Goal: Task Accomplishment & Management: Manage account settings

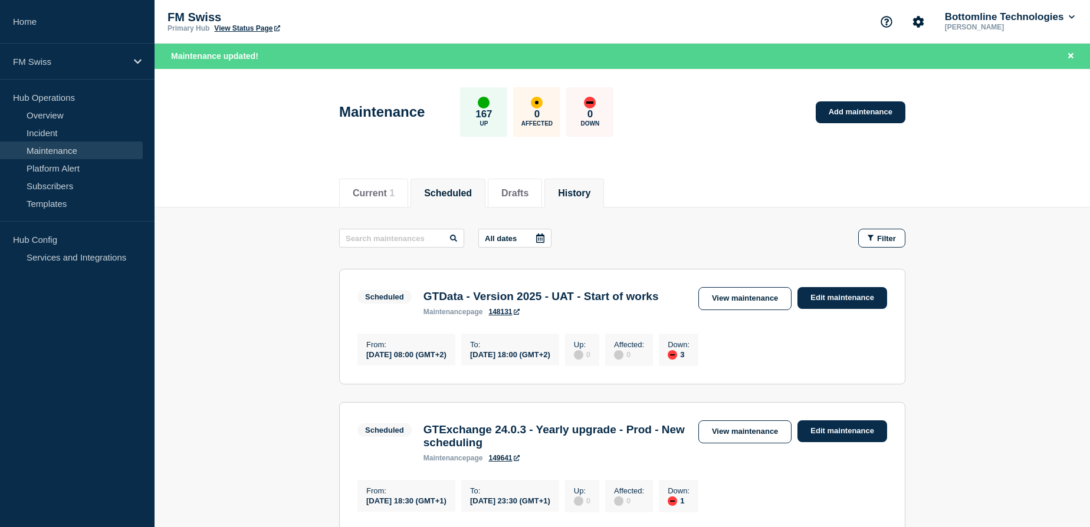
click at [590, 193] on button "History" at bounding box center [574, 193] width 32 height 11
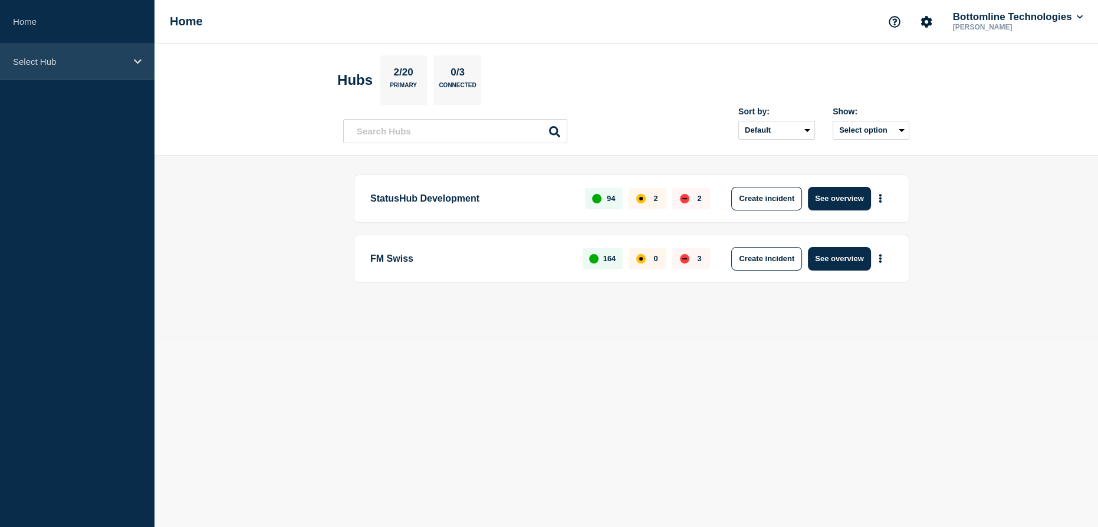
click at [47, 63] on p "Select Hub" at bounding box center [69, 62] width 113 height 10
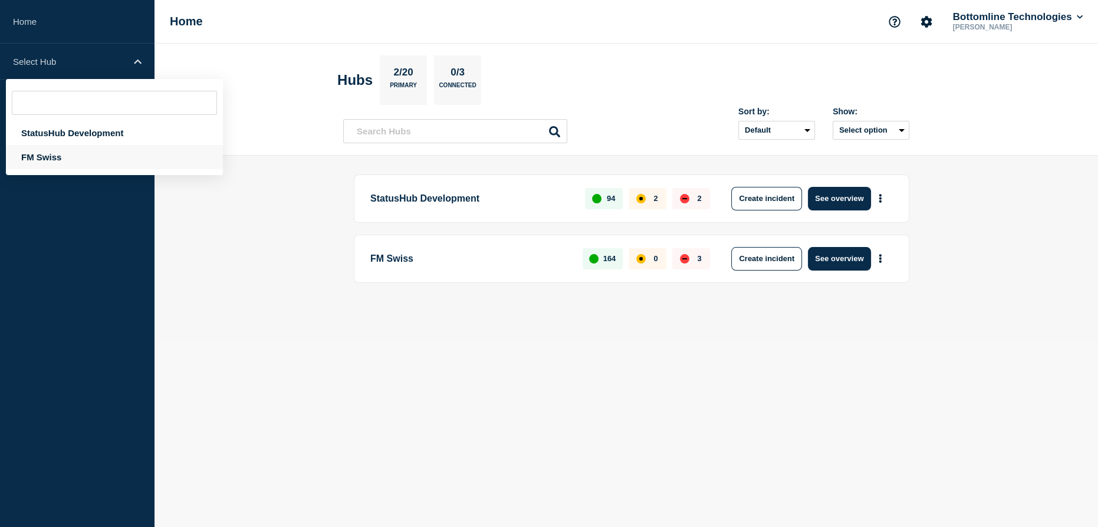
click at [48, 157] on div "FM Swiss" at bounding box center [114, 157] width 217 height 24
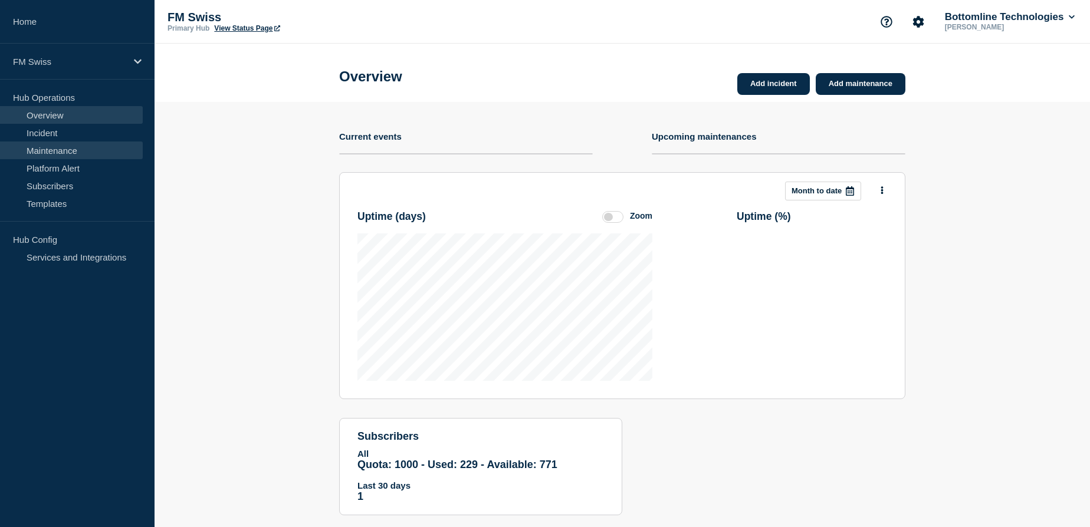
click at [50, 149] on link "Maintenance" at bounding box center [71, 151] width 143 height 18
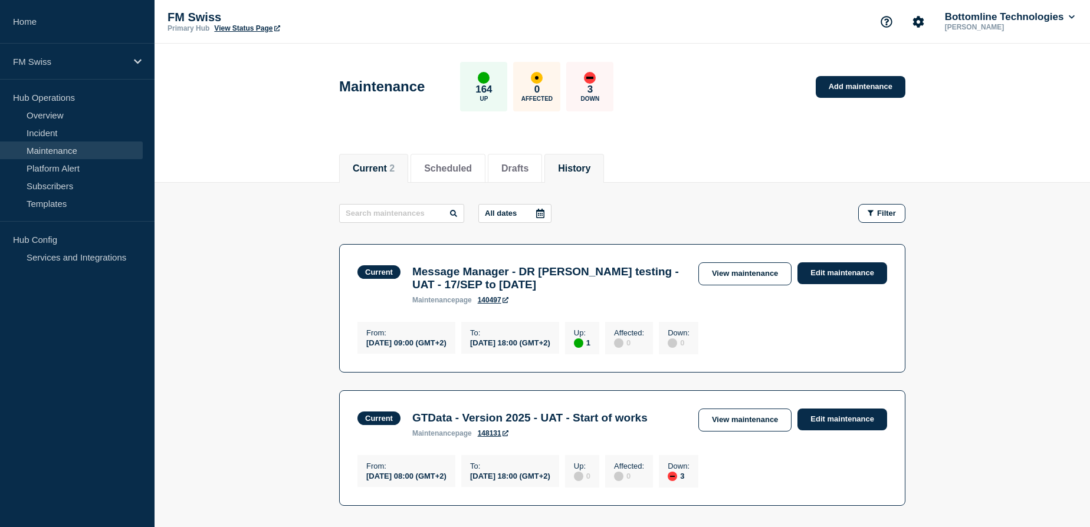
click at [590, 169] on button "History" at bounding box center [574, 168] width 32 height 11
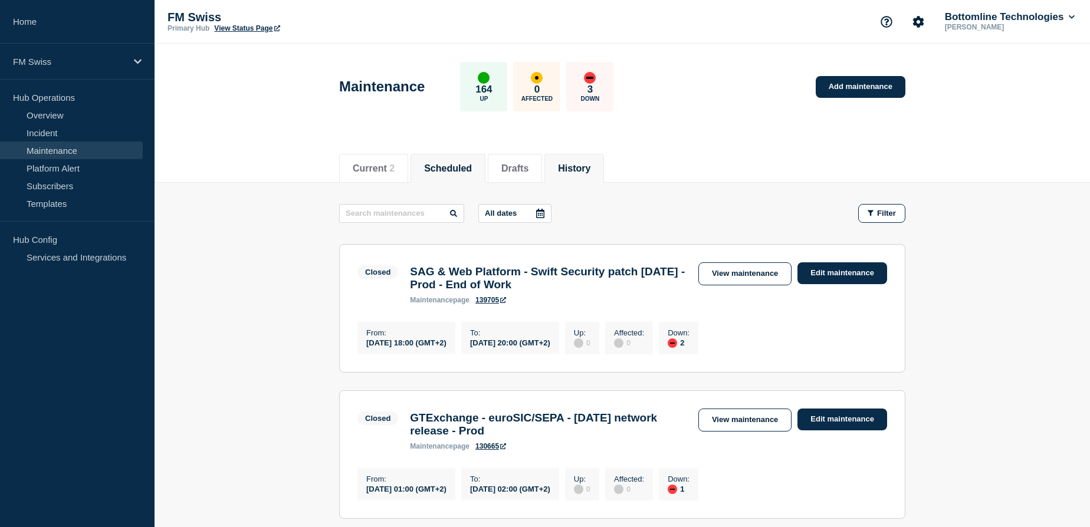
click at [459, 166] on button "Scheduled" at bounding box center [448, 168] width 48 height 11
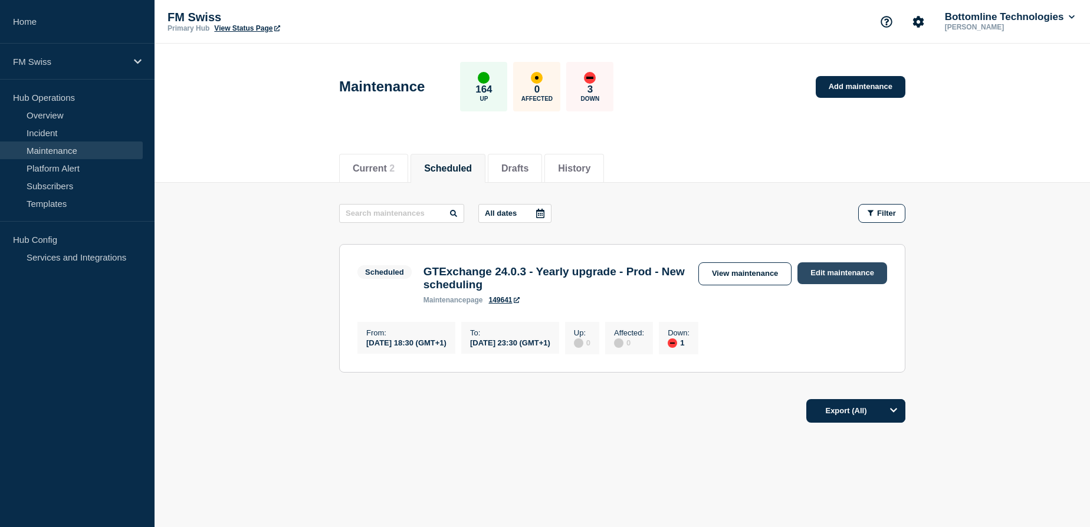
click at [844, 273] on link "Edit maintenance" at bounding box center [842, 273] width 90 height 22
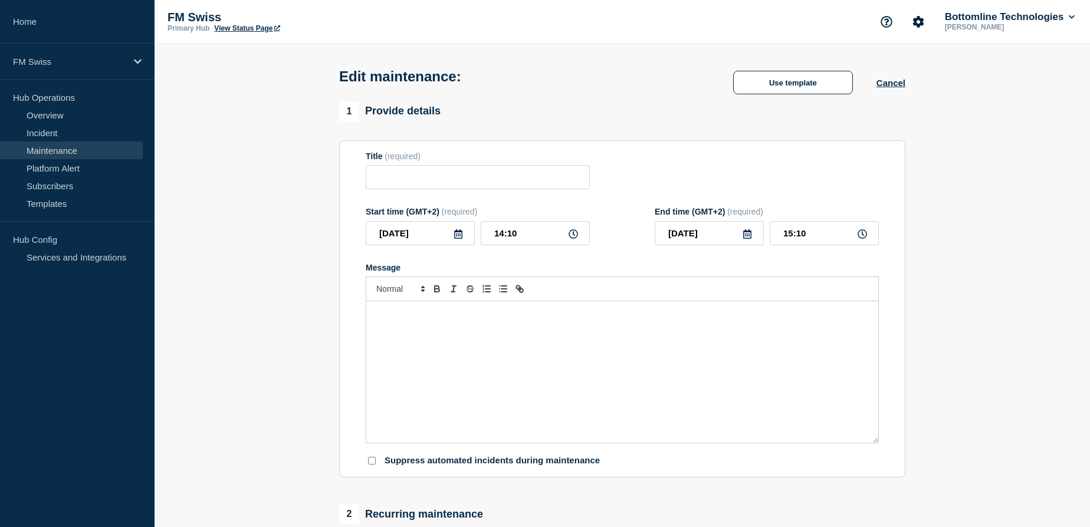
type input "GTExchange 24.0.3 - Yearly upgrade - Prod - New scheduling"
type input "2025-11-07"
type input "18:30"
type input "2025-11-07"
type input "23:30"
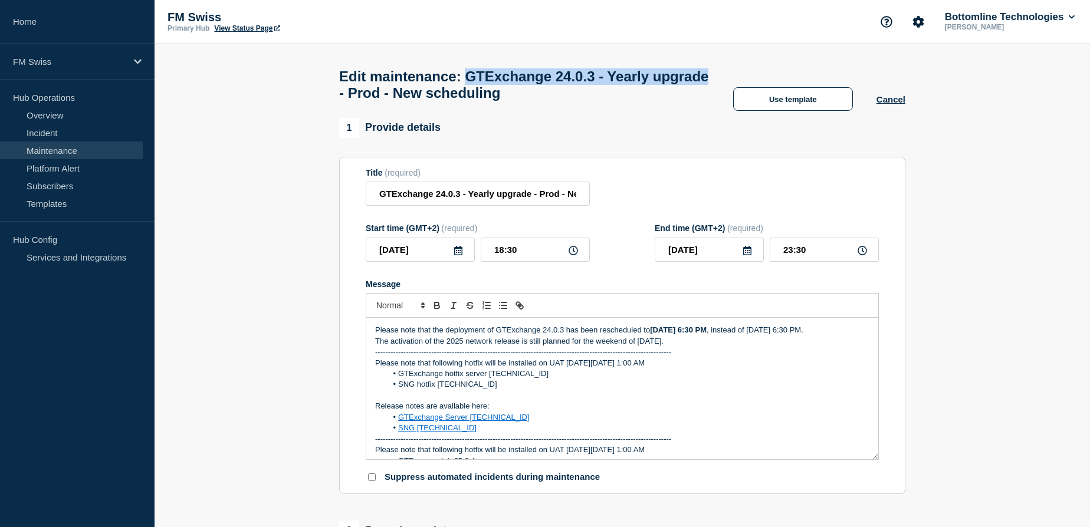
drag, startPoint x: 484, startPoint y: 77, endPoint x: 400, endPoint y: 101, distance: 87.3
click at [400, 101] on h1 "Edit maintenance: GTExchange 24.0.3 - Yearly upgrade - Prod - New scheduling" at bounding box center [524, 84] width 370 height 33
click at [536, 202] on input "GTExchange 24.0.3 - Yearly upgrade - Prod - New scheduling" at bounding box center [478, 194] width 224 height 24
click at [548, 199] on input "GTExchange 24.0.3 - Yearly upgrade - Prod - New scheduling" at bounding box center [478, 194] width 224 height 24
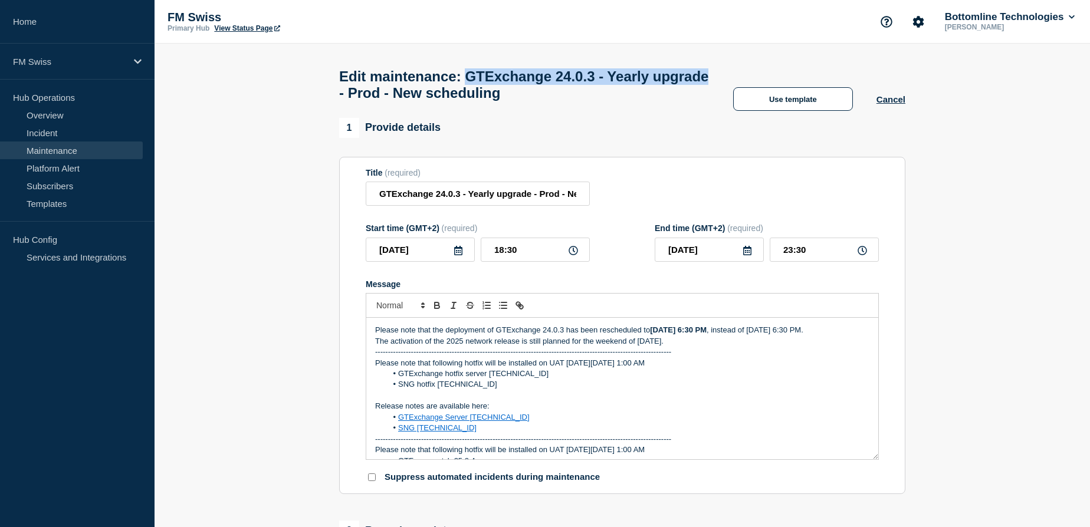
drag, startPoint x: 483, startPoint y: 78, endPoint x: 400, endPoint y: 100, distance: 85.5
click at [400, 100] on h1 "Edit maintenance: GTExchange 24.0.3 - Yearly upgrade - Prod - New scheduling" at bounding box center [524, 84] width 370 height 33
copy h1 "GTExchange 24.0.3 - Yearly upgrade"
click at [60, 149] on link "Maintenance" at bounding box center [71, 151] width 143 height 18
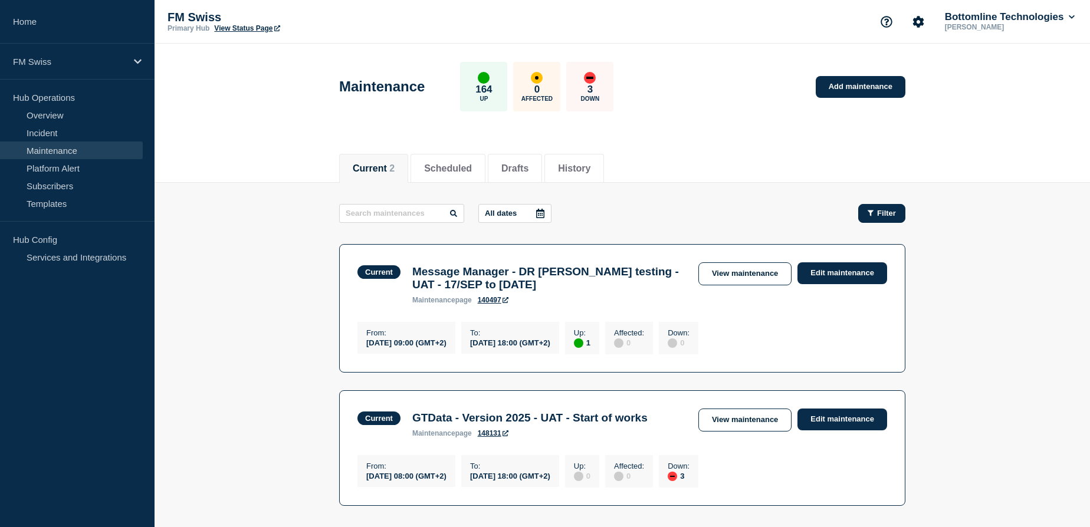
click at [885, 209] on span "Filter" at bounding box center [886, 213] width 19 height 9
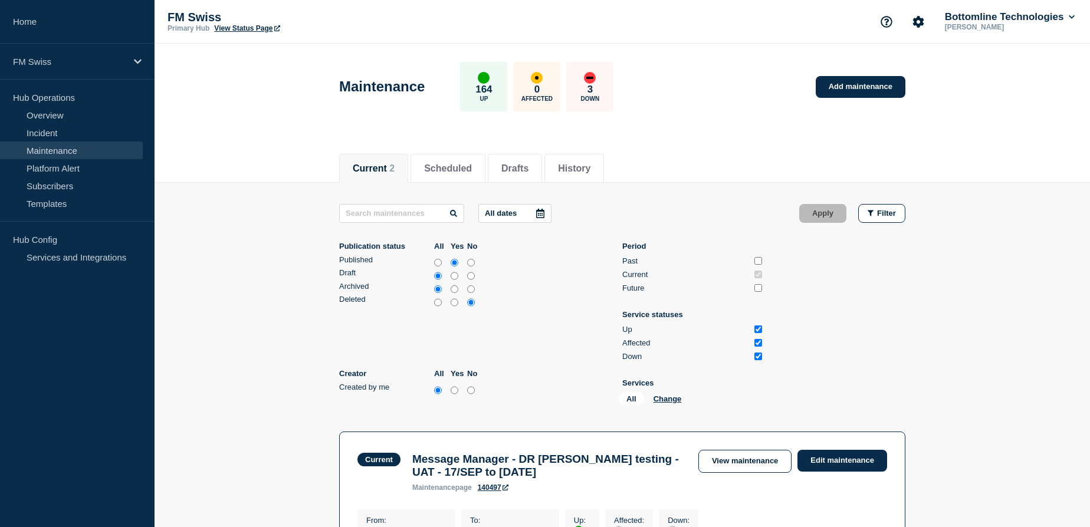
click at [439, 262] on input "all" at bounding box center [438, 263] width 8 height 12
radio input "true"
click at [758, 261] on input "Past" at bounding box center [758, 261] width 8 height 8
checkbox input "true"
click at [759, 285] on input "Future" at bounding box center [758, 288] width 8 height 8
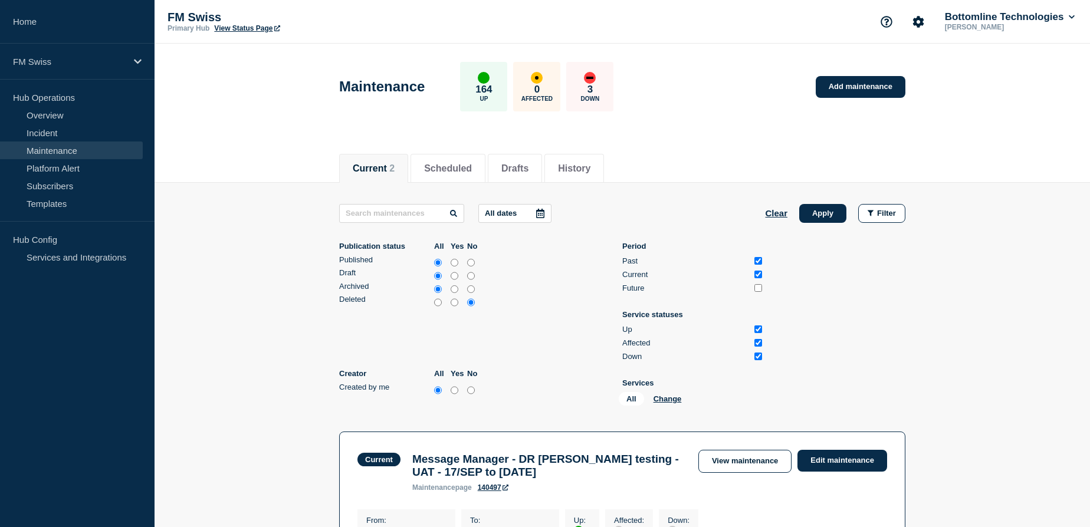
checkbox input "true"
click at [423, 216] on input "text" at bounding box center [401, 213] width 125 height 19
paste input "GTExchange 24.0.3 - Yearly upgrade"
type input "GTExchange 24.0.3 - Yearly upgrade"
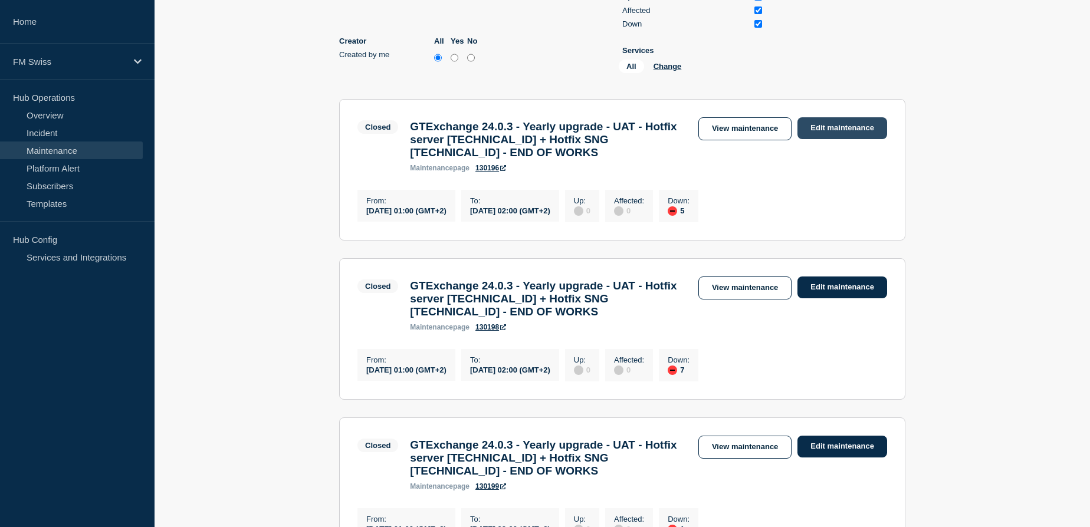
click at [862, 132] on link "Edit maintenance" at bounding box center [842, 128] width 90 height 22
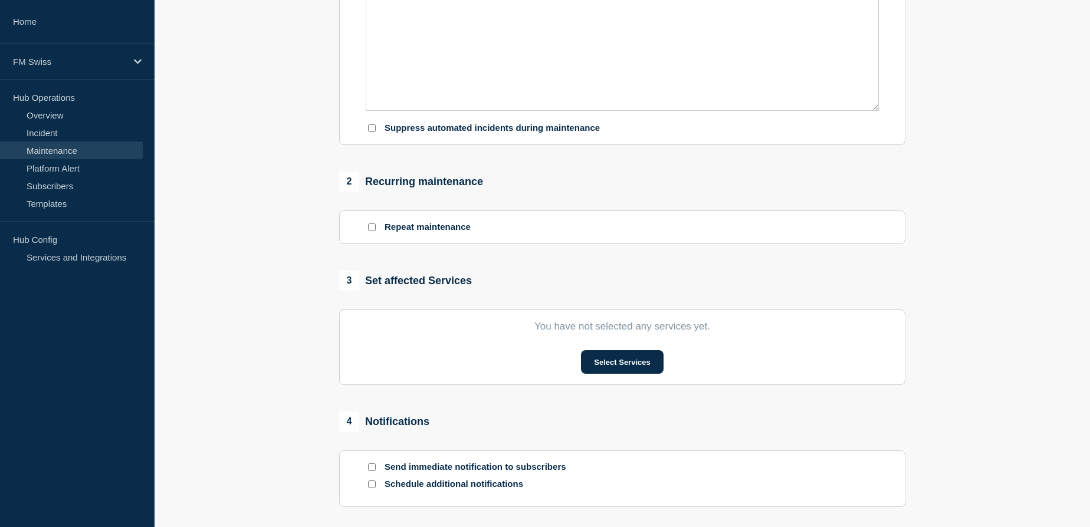
type input "GTExchange 24.0.3 - Yearly upgrade - UAT - Hotfix server 24.0.3.2 + Hotfix SNG …"
type input "2025-10-05"
type input "01:00"
type input "2025-10-05"
type input "02:00"
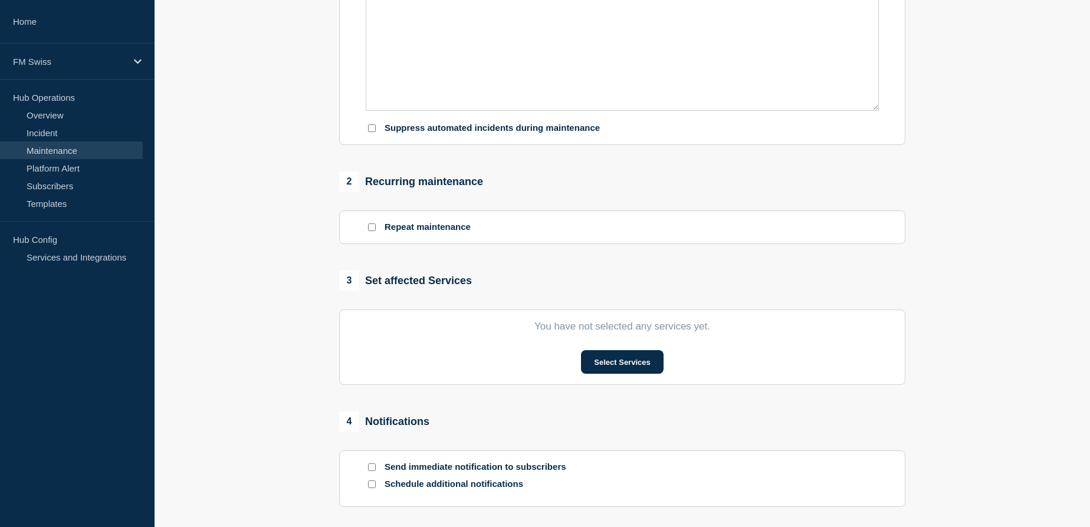
checkbox input "false"
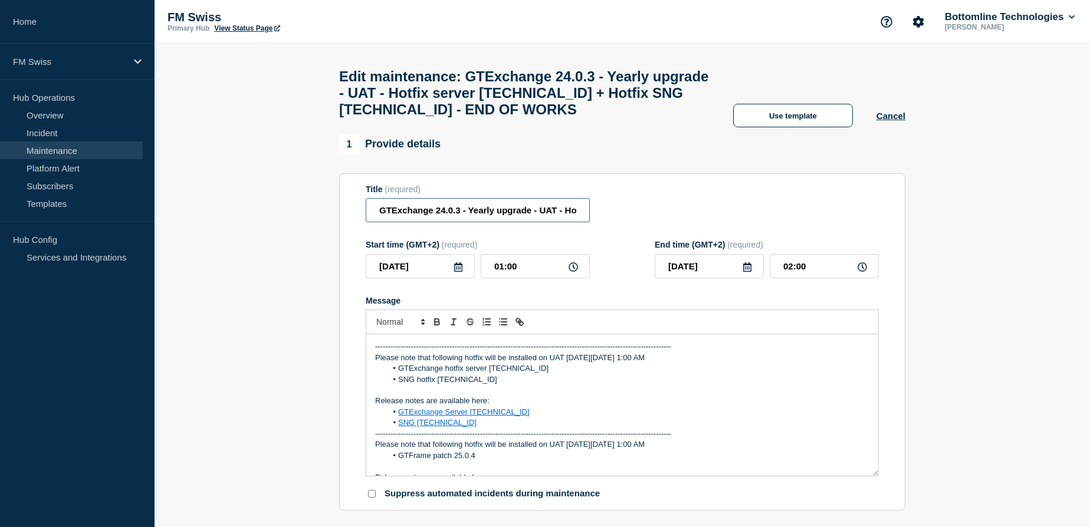
click at [572, 218] on input "GTExchange 24.0.3 - Yearly upgrade - UAT - Hotfix server 24.0.3.2 + Hotfix SNG …" at bounding box center [478, 210] width 224 height 24
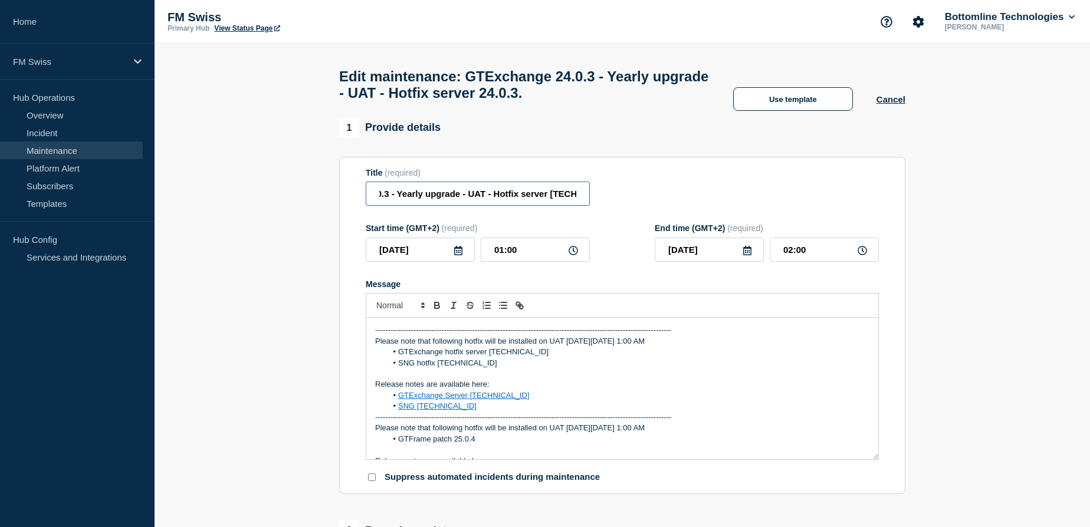
scroll to position [0, 76]
type input "GTExchange 24.0.3 - Yearly upgrade - UAT - Hotfix server [TECHNICAL_ID]"
click at [458, 255] on icon at bounding box center [458, 250] width 8 height 9
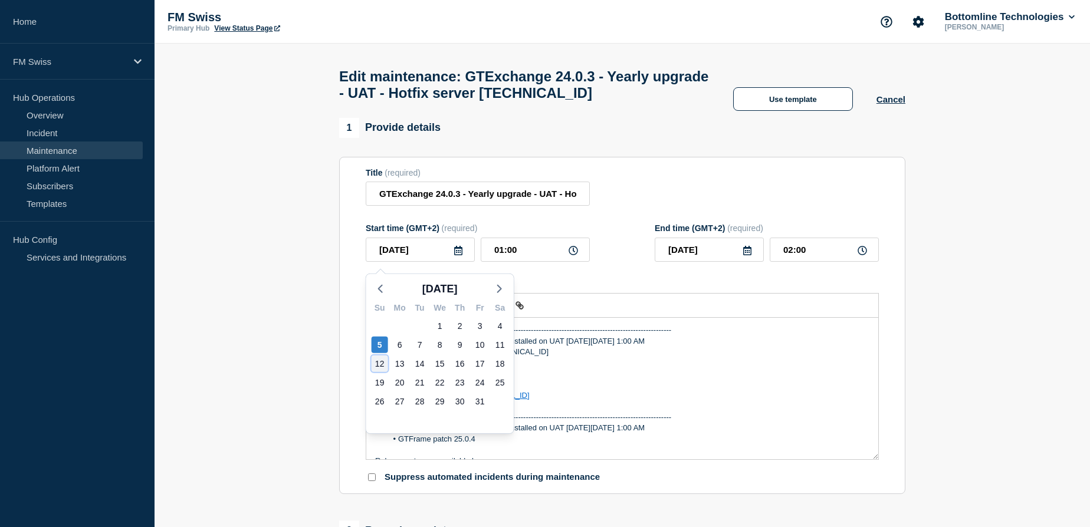
click at [379, 365] on div "12" at bounding box center [380, 364] width 17 height 17
type input "[DATE]"
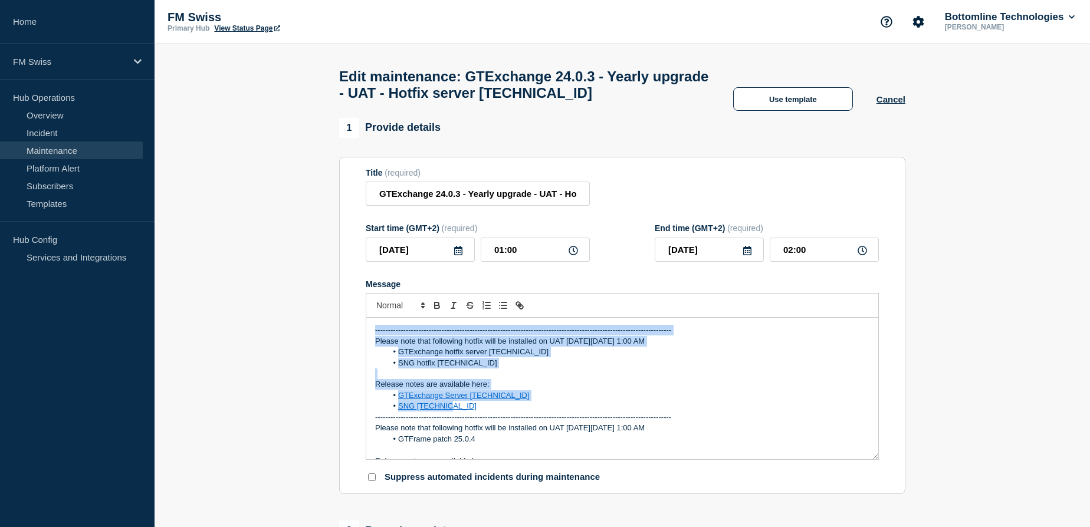
drag, startPoint x: 372, startPoint y: 336, endPoint x: 542, endPoint y: 407, distance: 184.0
click at [542, 407] on div "-------------------------------------------------------------------------------…" at bounding box center [622, 389] width 512 height 142
copy div "-------------------------------------------------------------------------------…"
click at [376, 333] on p "-------------------------------------------------------------------------------…" at bounding box center [622, 330] width 494 height 11
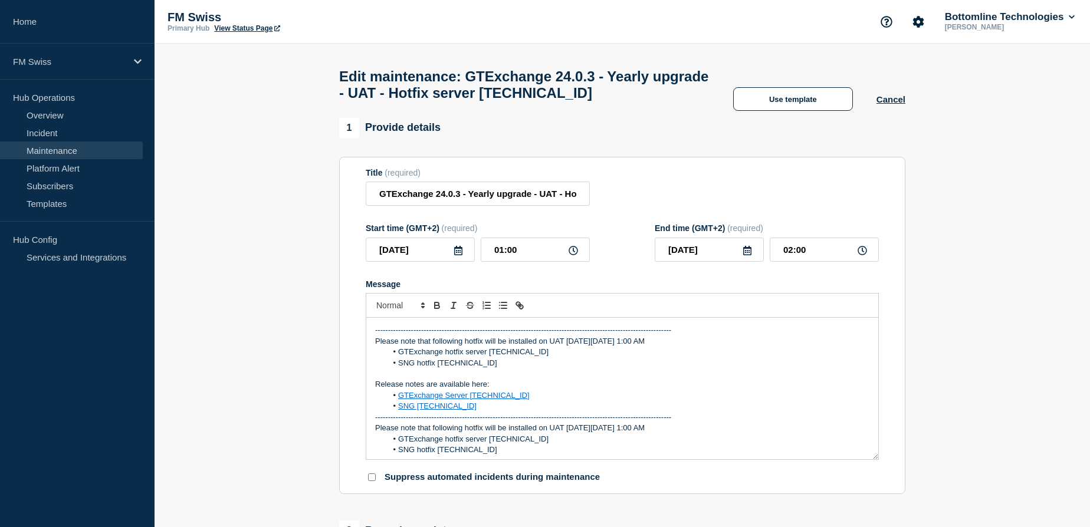
click at [607, 344] on p "Please note that following hotfix will be installed on UAT [DATE][DATE] 1:00 AM" at bounding box center [622, 341] width 494 height 11
click at [518, 355] on li "GTExchange hotfix server [TECHNICAL_ID]" at bounding box center [628, 352] width 483 height 11
click at [442, 367] on li "SNG hotfix [TECHNICAL_ID]" at bounding box center [628, 363] width 483 height 11
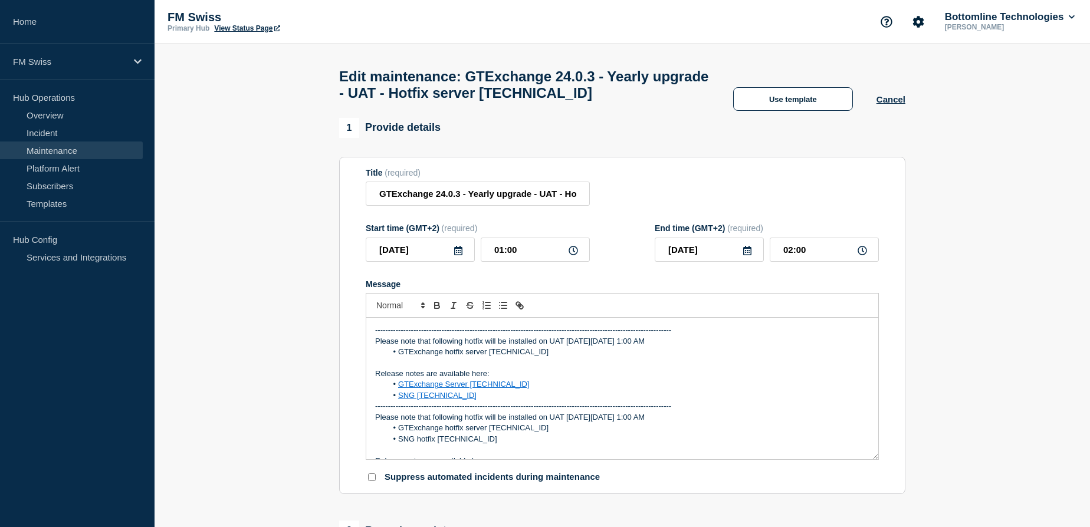
click at [426, 400] on link "SNG [TECHNICAL_ID]" at bounding box center [437, 395] width 78 height 9
click at [423, 400] on link "SNG [TECHNICAL_ID]" at bounding box center [437, 395] width 78 height 9
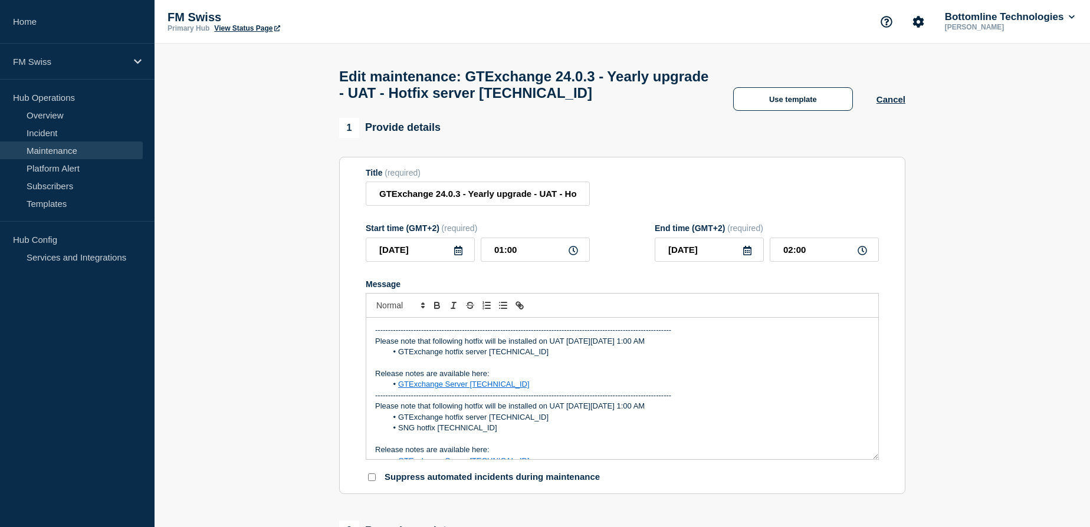
click at [436, 389] on link "GTExchange Server [TECHNICAL_ID]" at bounding box center [464, 384] width 132 height 9
click at [519, 309] on icon "Toggle link" at bounding box center [521, 307] width 4 height 4
click at [522, 357] on li "GTExchange hotfix server [TECHNICAL_ID]" at bounding box center [628, 352] width 483 height 11
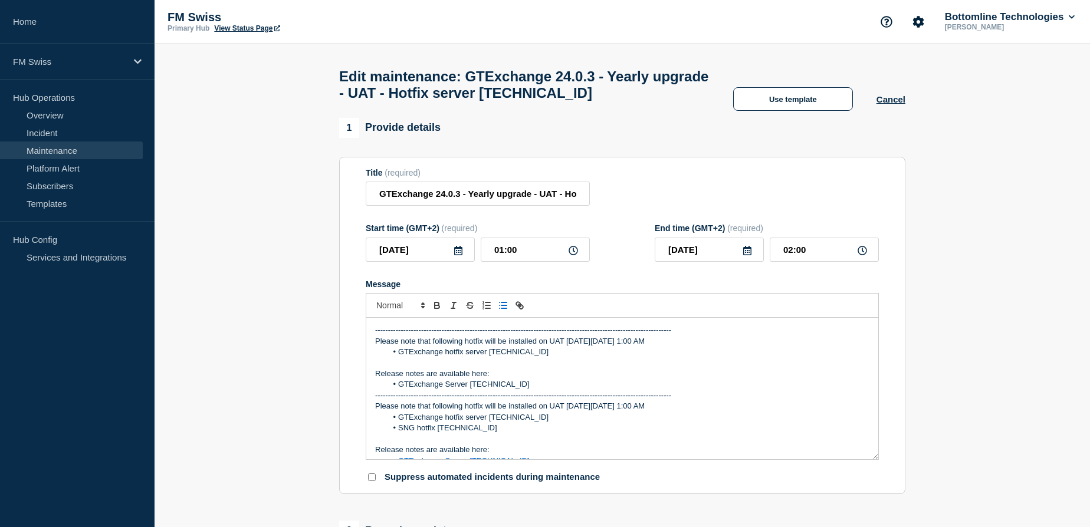
click at [502, 390] on li "GTExchange Server [TECHNICAL_ID]" at bounding box center [628, 384] width 483 height 11
click at [757, 353] on li "GTExchange hotfix server [TECHNICAL_ID]" at bounding box center [628, 352] width 483 height 11
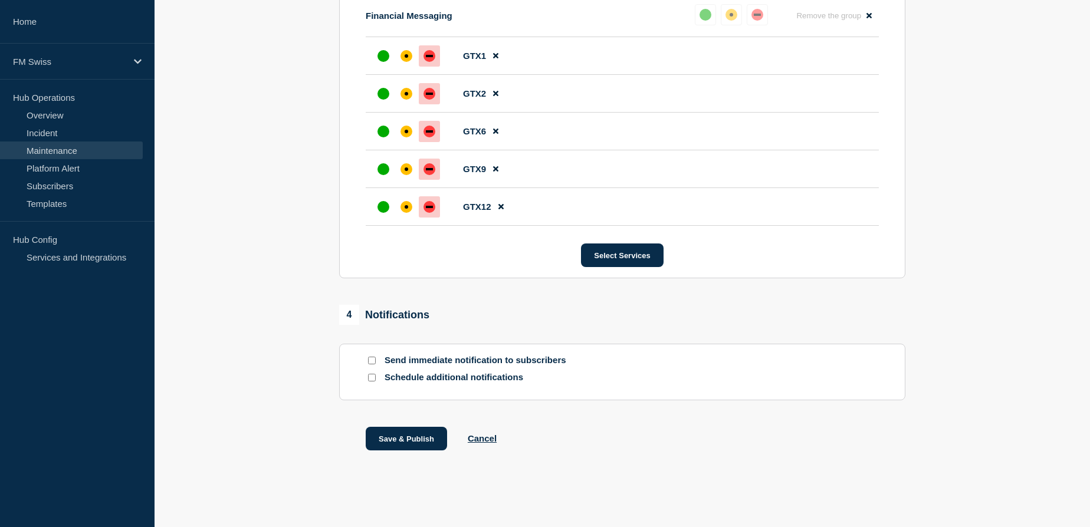
scroll to position [677, 0]
click at [409, 435] on button "Save & Publish" at bounding box center [406, 439] width 81 height 24
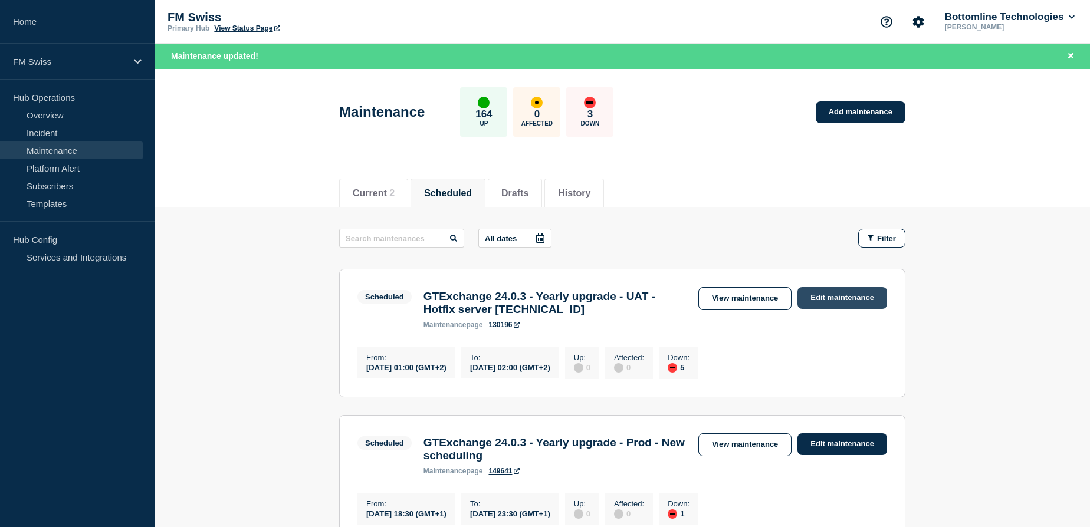
click at [850, 294] on link "Edit maintenance" at bounding box center [842, 298] width 90 height 22
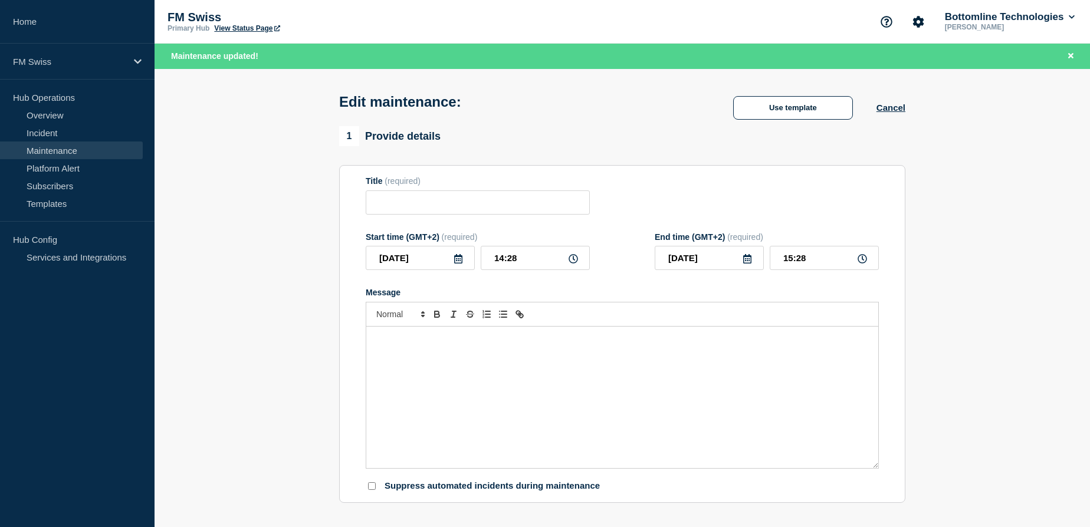
type input "GTExchange 24.0.3 - Yearly upgrade - UAT - Hotfix server [TECHNICAL_ID]"
type input "[DATE]"
type input "01:00"
type input "[DATE]"
type input "02:00"
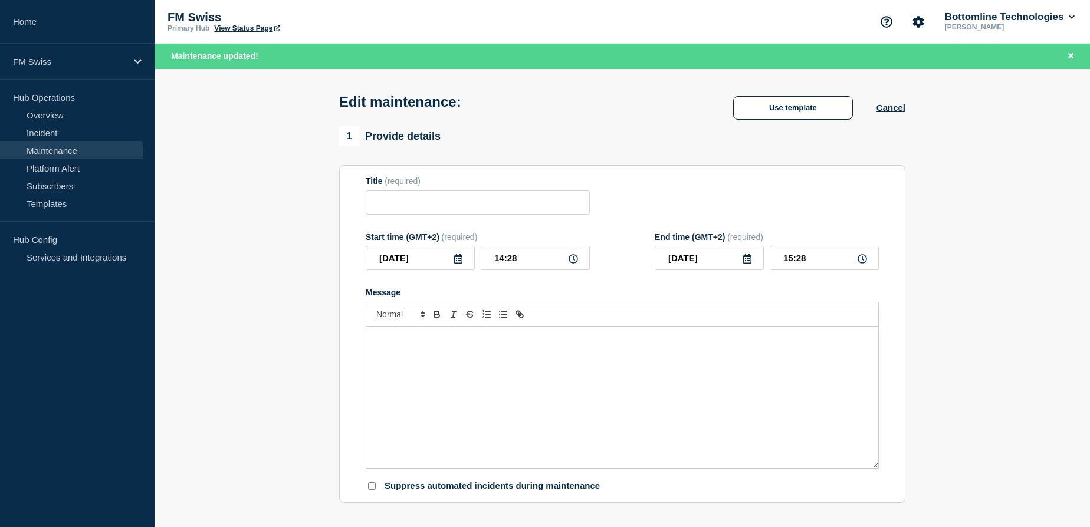
checkbox input "false"
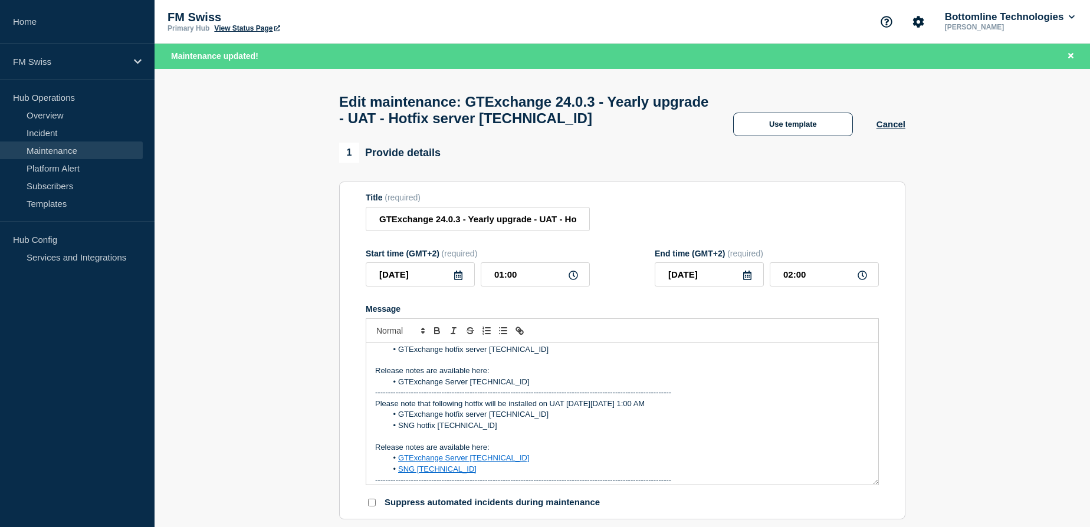
scroll to position [53, 0]
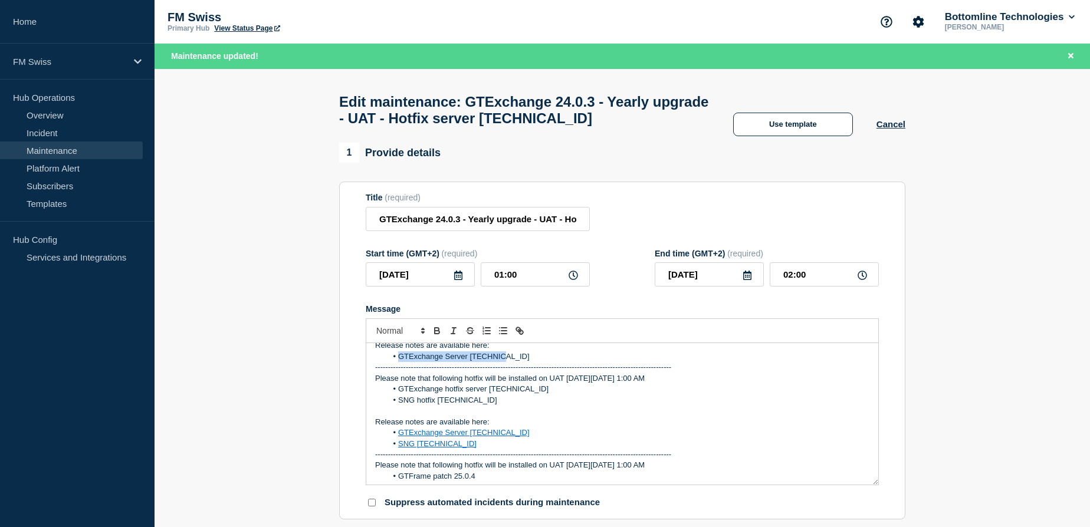
drag, startPoint x: 497, startPoint y: 360, endPoint x: 397, endPoint y: 363, distance: 99.7
click at [397, 362] on li "GTExchange Server [TECHNICAL_ID]" at bounding box center [628, 356] width 483 height 11
click at [518, 331] on icon "Toggle link" at bounding box center [518, 329] width 4 height 4
paste input "https://bottomline.thruinc.net/Publishing/Link.aspx?LinkID=3M3SXDN4GQ620"
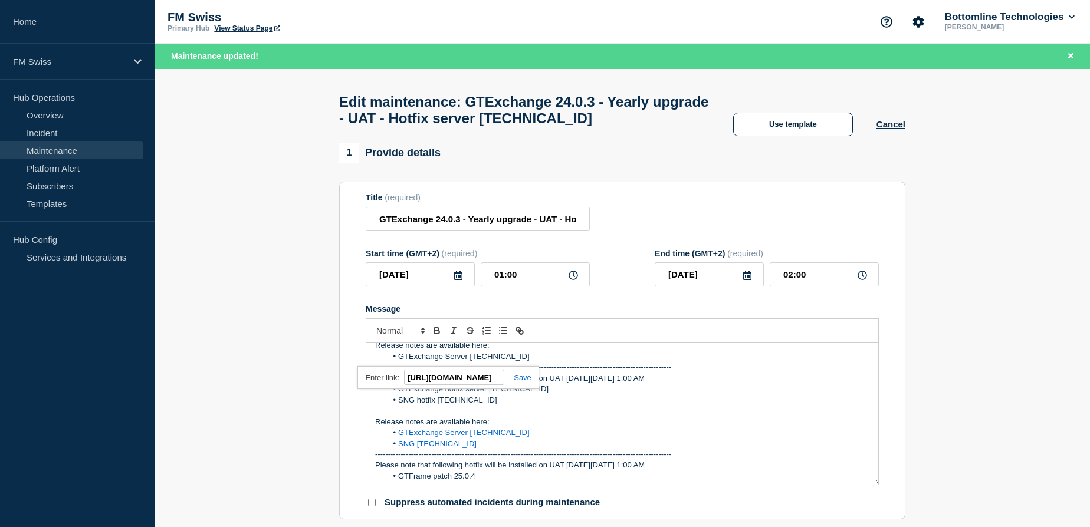
type input "https://bottomline.thruinc.net/Publishing/Link.aspx?LinkID=3M3SXDN4GQ620"
click at [520, 382] on link at bounding box center [517, 377] width 27 height 9
click at [616, 351] on p "Release notes are available here:" at bounding box center [622, 345] width 494 height 11
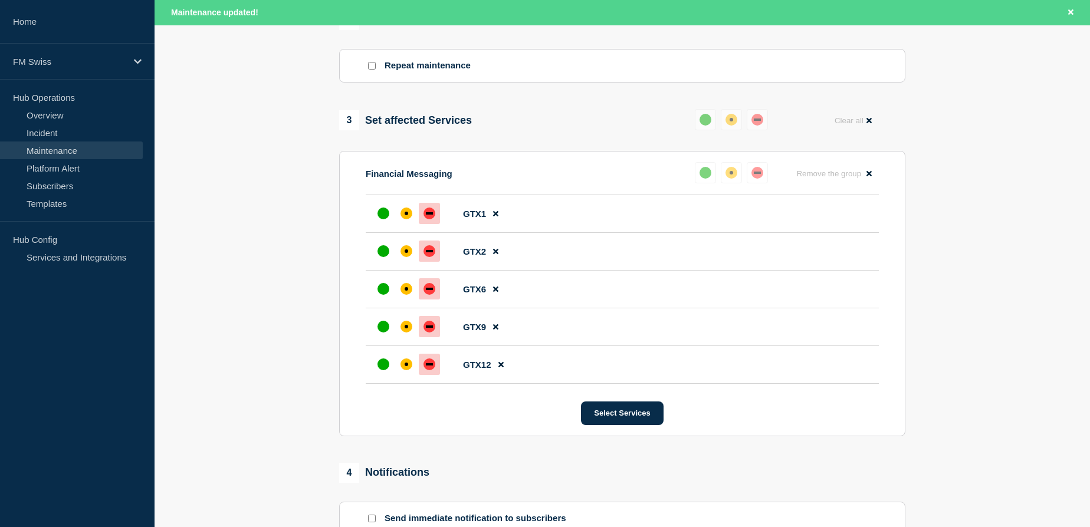
scroll to position [702, 0]
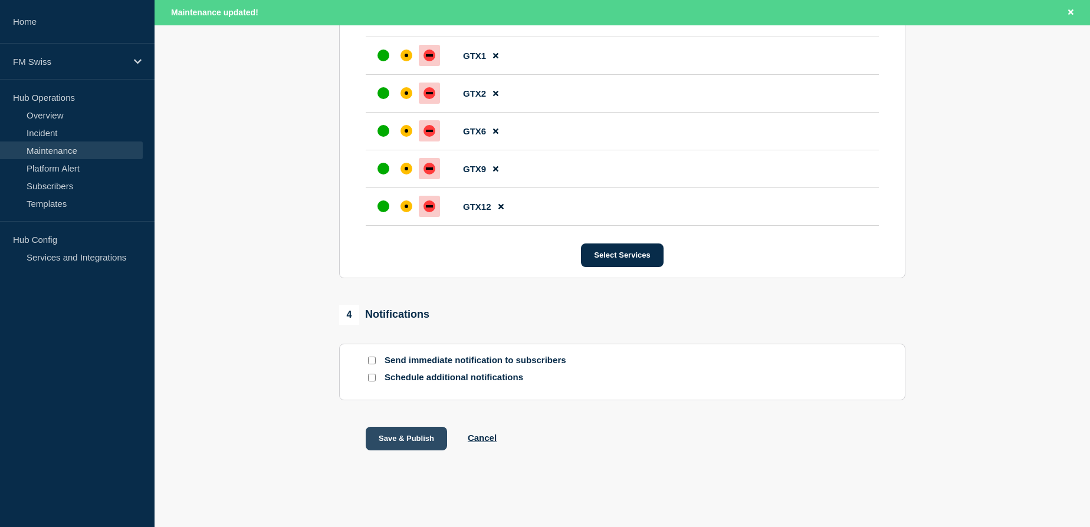
click at [408, 436] on button "Save & Publish" at bounding box center [406, 439] width 81 height 24
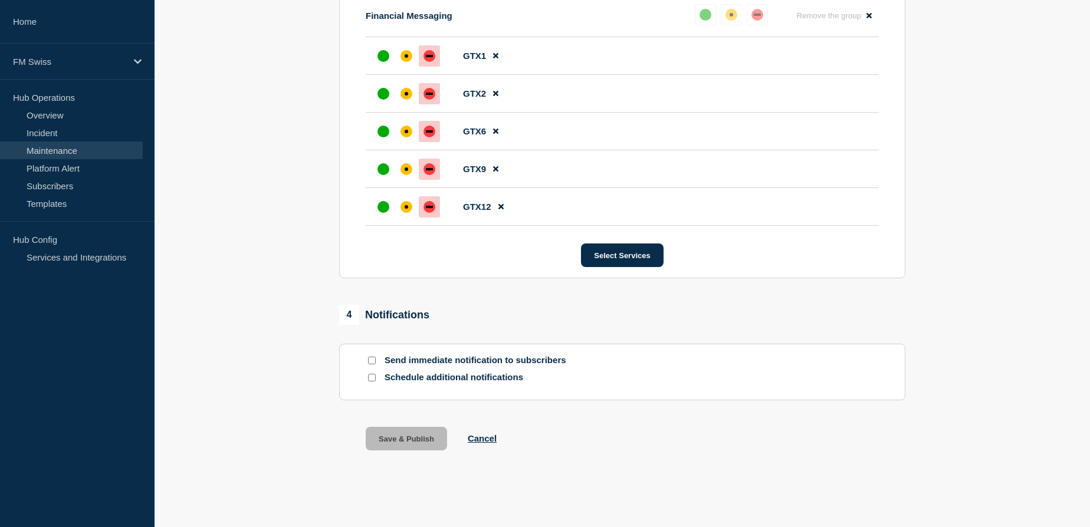
scroll to position [677, 0]
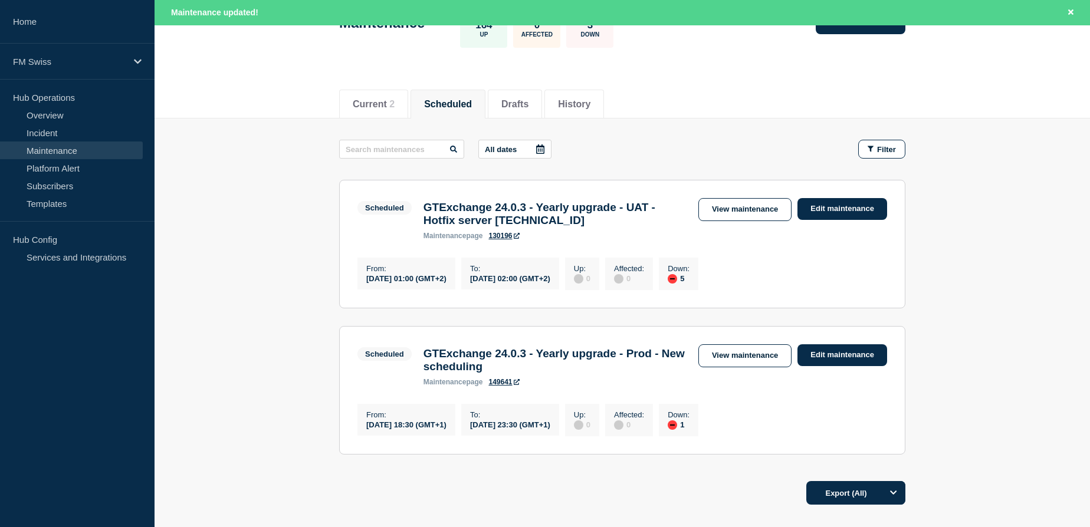
scroll to position [107, 0]
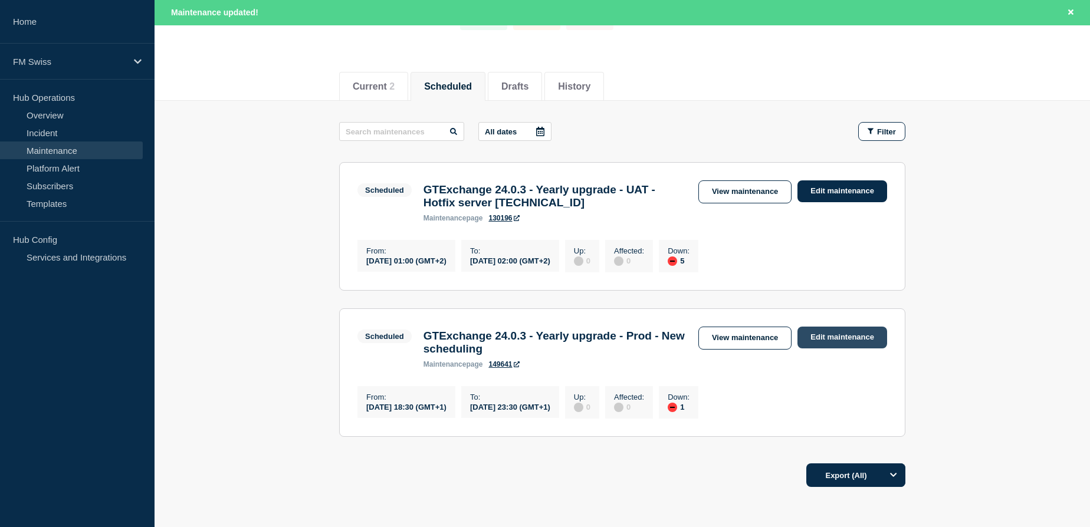
click at [845, 341] on link "Edit maintenance" at bounding box center [842, 338] width 90 height 22
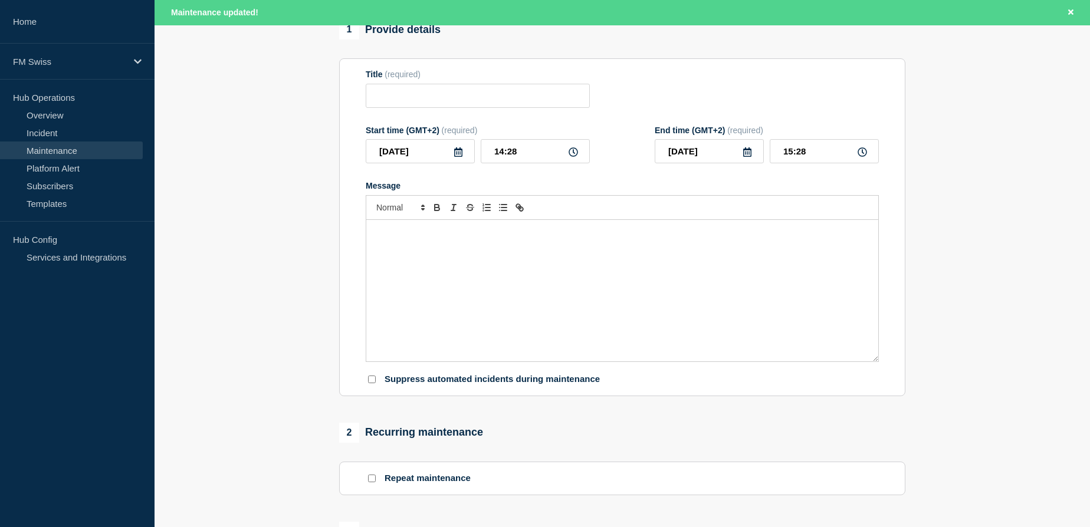
type input "GTExchange 24.0.3 - Yearly upgrade - Prod - New scheduling"
type input "2025-11-07"
type input "18:30"
type input "2025-11-07"
type input "23:30"
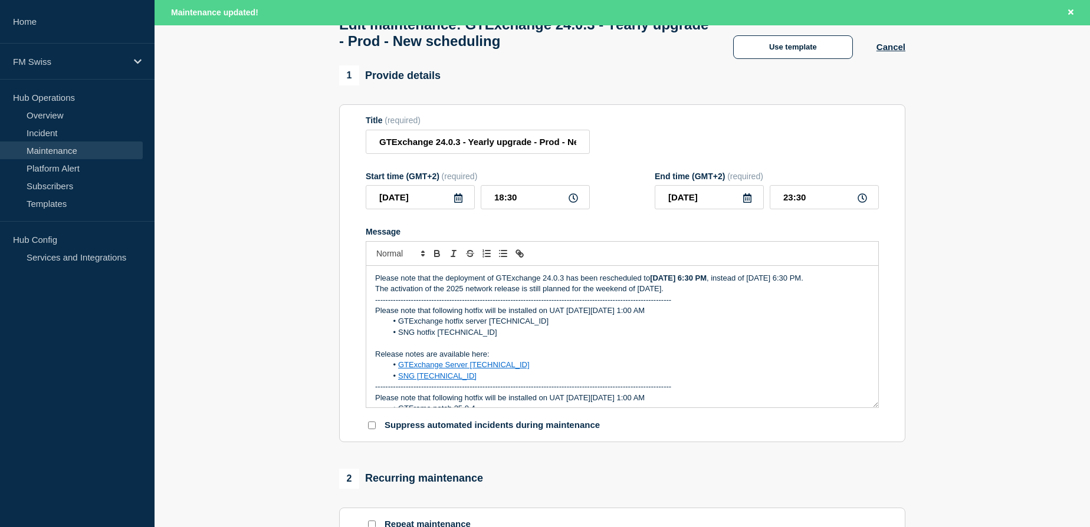
scroll to position [53, 0]
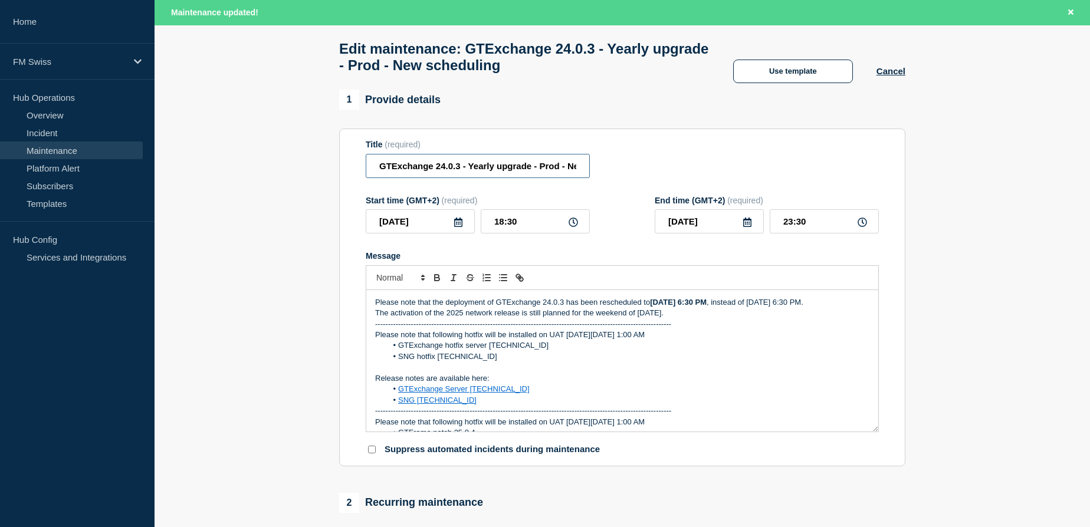
click at [456, 172] on input "GTExchange 24.0.3 - Yearly upgrade - Prod - New scheduling" at bounding box center [478, 166] width 224 height 24
drag, startPoint x: 539, startPoint y: 173, endPoint x: 676, endPoint y: 165, distance: 137.0
click at [676, 165] on div "Title (required) GTExchange 24.0.3 - Yearly upgrade - Prod - New scheduling" at bounding box center [622, 159] width 513 height 38
paste input "UAT - Hotfix server 24.0.3.3"
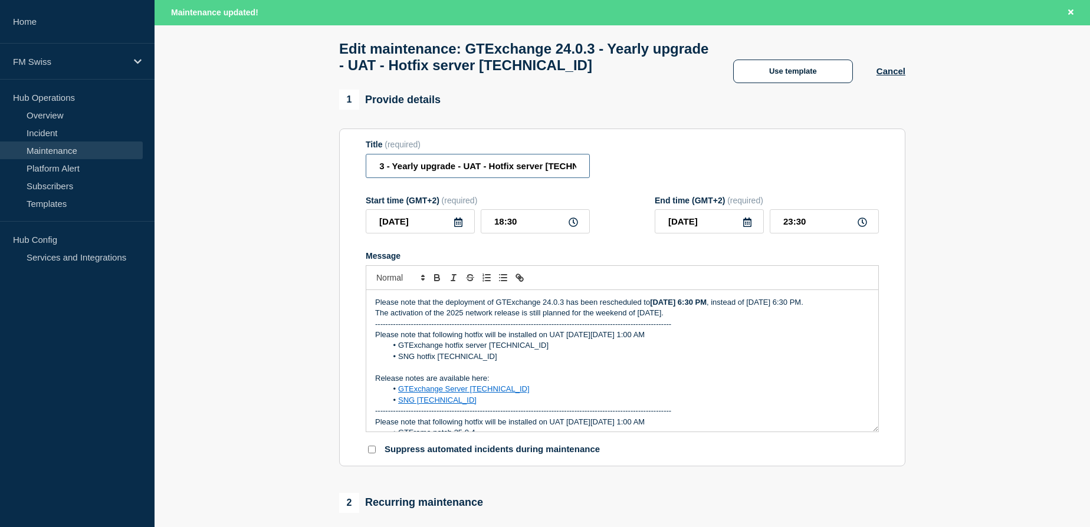
type input "GTExchange 24.0.3 - Yearly upgrade - UAT - Hotfix server [TECHNICAL_ID]"
click at [458, 223] on icon at bounding box center [457, 222] width 9 height 9
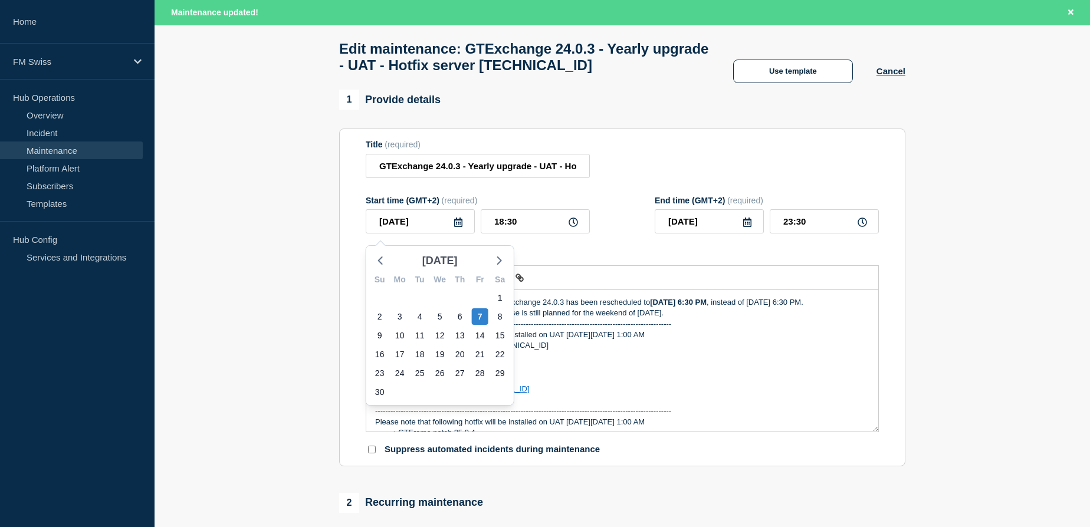
click at [452, 261] on span "Nov 2025" at bounding box center [439, 261] width 35 height 18
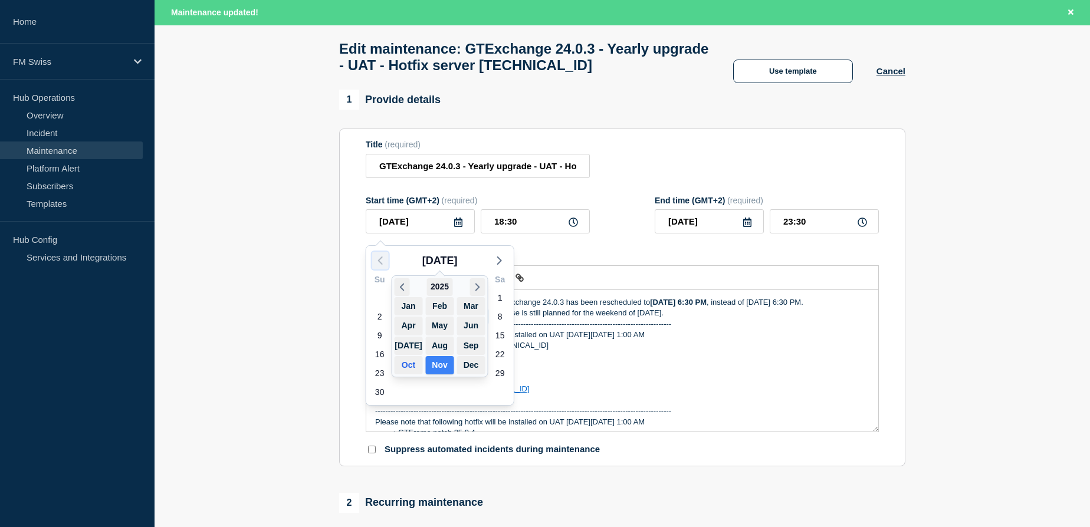
click at [380, 258] on polyline "button" at bounding box center [381, 260] width 4 height 7
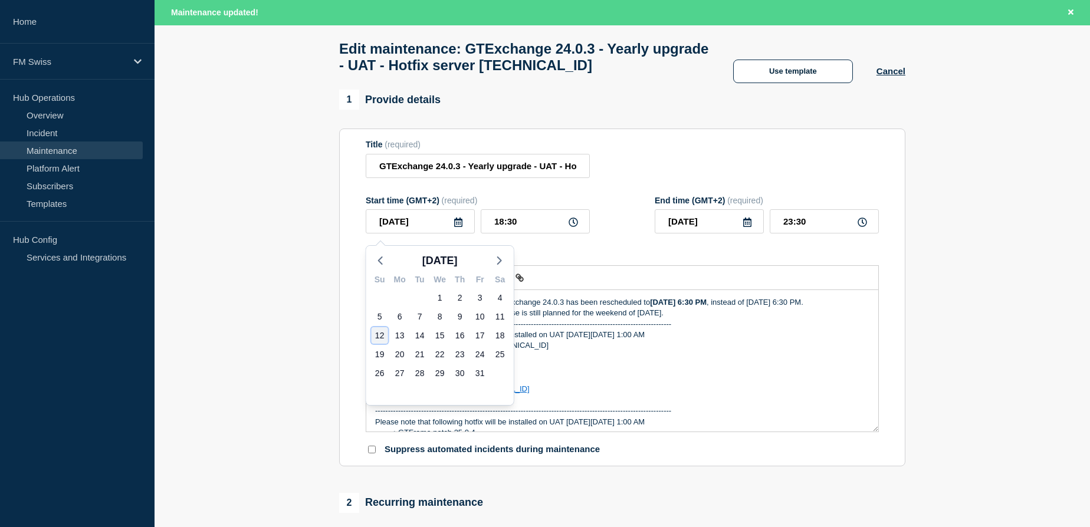
click at [379, 333] on div "12" at bounding box center [380, 335] width 17 height 17
type input "[DATE]"
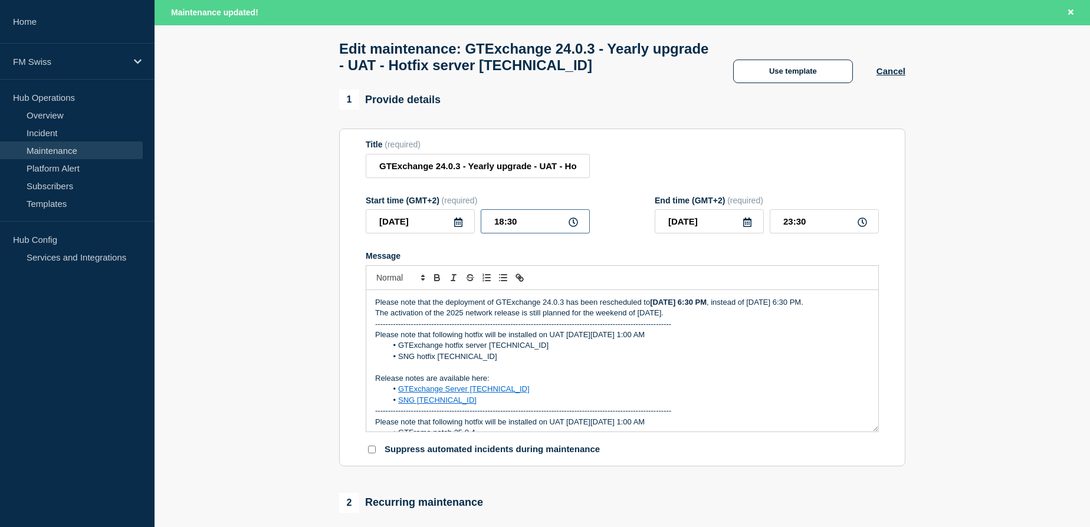
click at [499, 224] on input "18:30" at bounding box center [535, 221] width 109 height 24
type input "01:30"
type input "06:30"
type input "01:00"
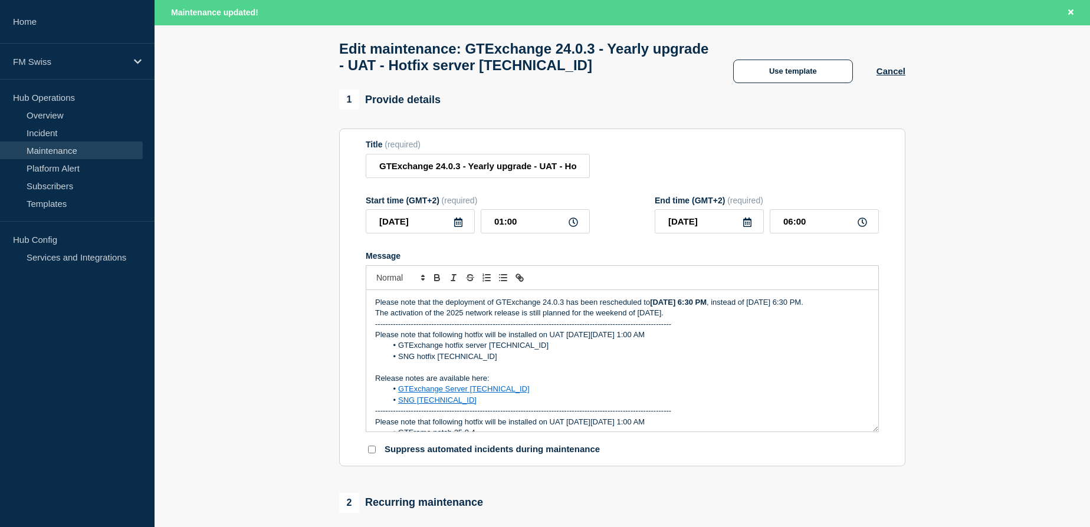
click at [767, 175] on div "Title (required) GTExchange 24.0.3 - Yearly upgrade - UAT - Hotfix server 24.0.…" at bounding box center [622, 159] width 513 height 38
click at [790, 228] on input "06:00" at bounding box center [824, 221] width 109 height 24
type input "02:00"
click at [751, 147] on div "Title (required) GTExchange 24.0.3 - Yearly upgrade - UAT - Hotfix server 24.0.…" at bounding box center [622, 159] width 513 height 38
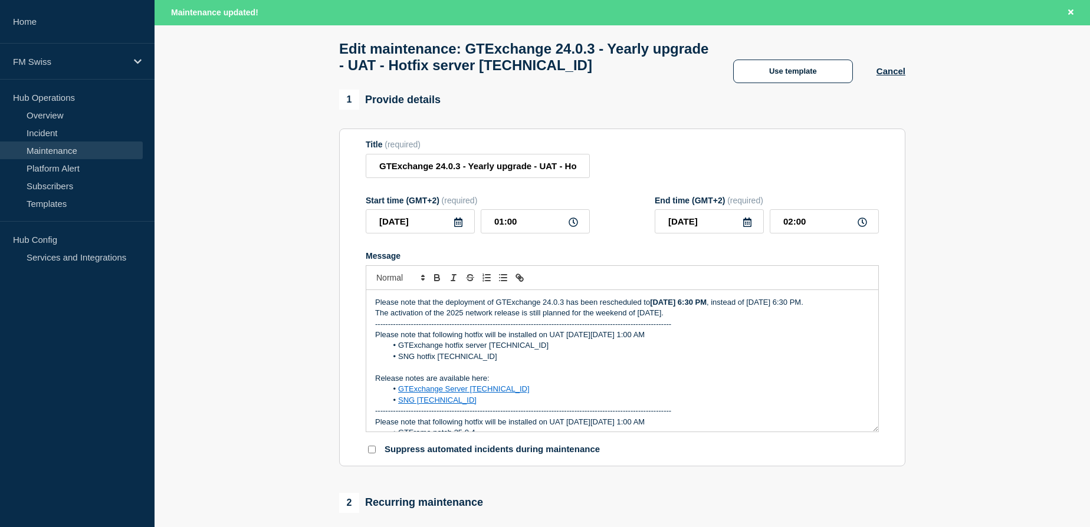
click at [371, 307] on div "Please note that the deployment of GTExchange 24.0.3 has been rescheduled to Fr…" at bounding box center [622, 361] width 512 height 142
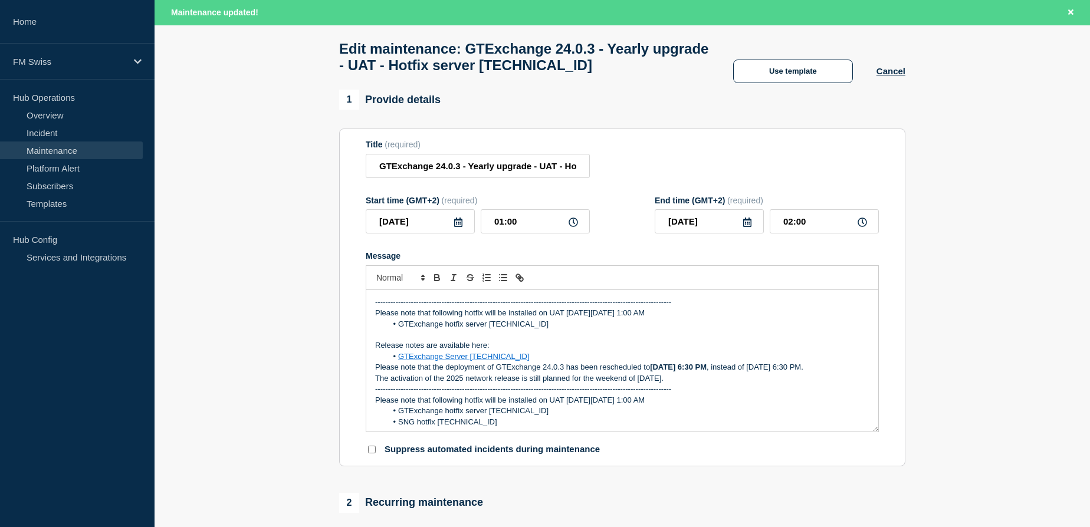
click at [440, 395] on p "-------------------------------------------------------------------------------…" at bounding box center [622, 389] width 494 height 11
copy p "-------------------------------------------------------------------------------…"
click at [370, 369] on div "-------------------------------------------------------------------------------…" at bounding box center [622, 361] width 512 height 142
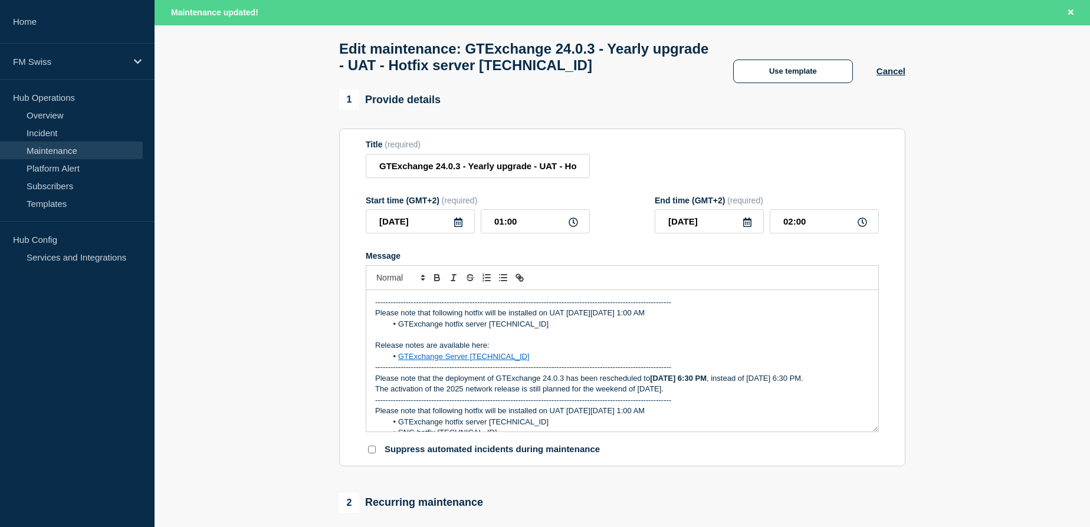
click at [771, 337] on p "Message" at bounding box center [622, 335] width 494 height 11
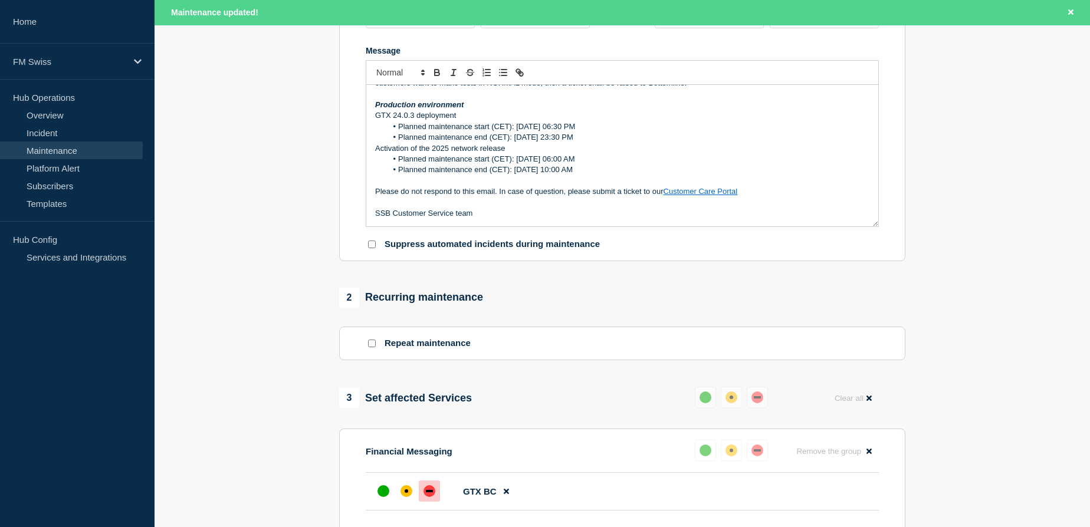
scroll to position [536, 0]
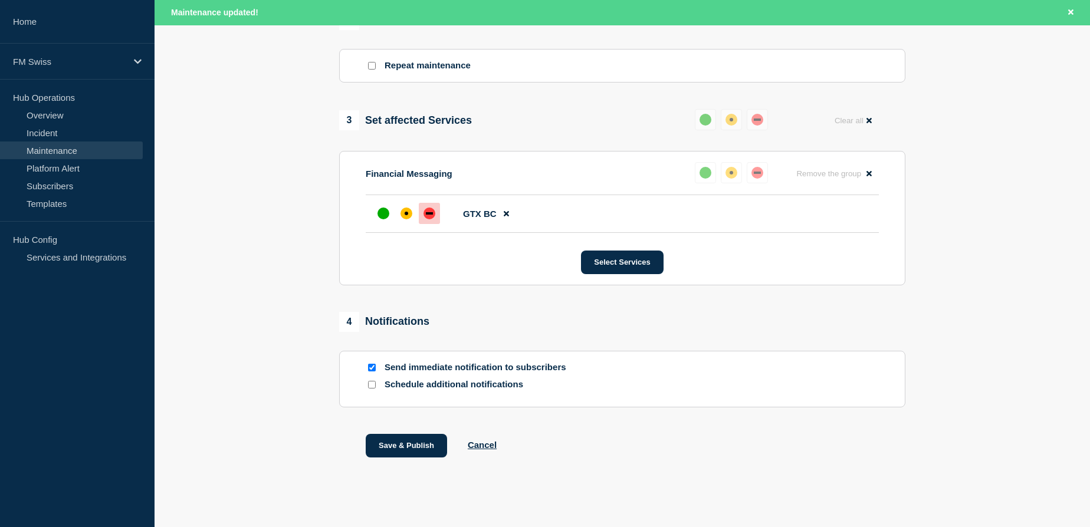
click at [369, 372] on input "Send immediate notification to subscribers" at bounding box center [372, 368] width 8 height 8
checkbox input "false"
click at [411, 453] on button "Save & Publish" at bounding box center [406, 446] width 81 height 24
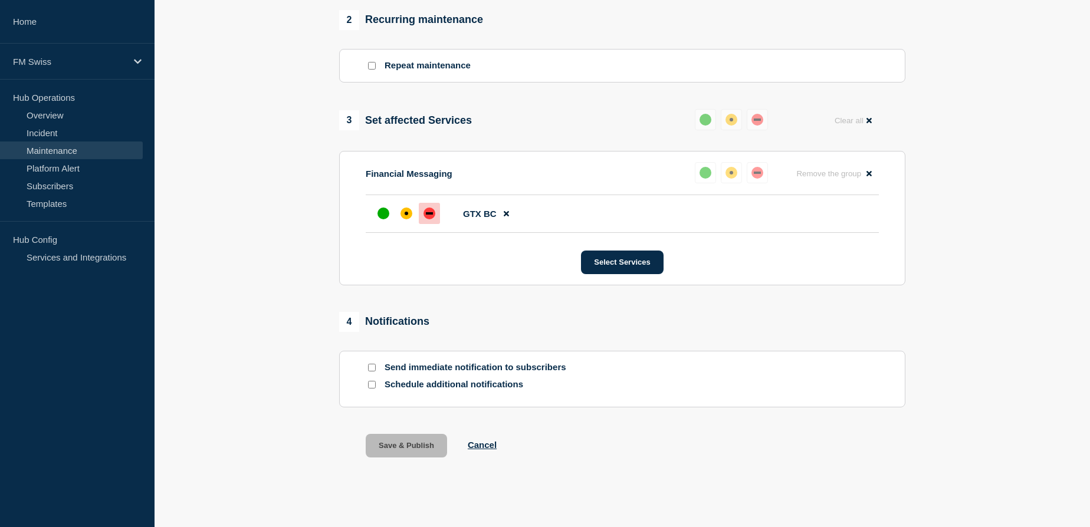
scroll to position [511, 0]
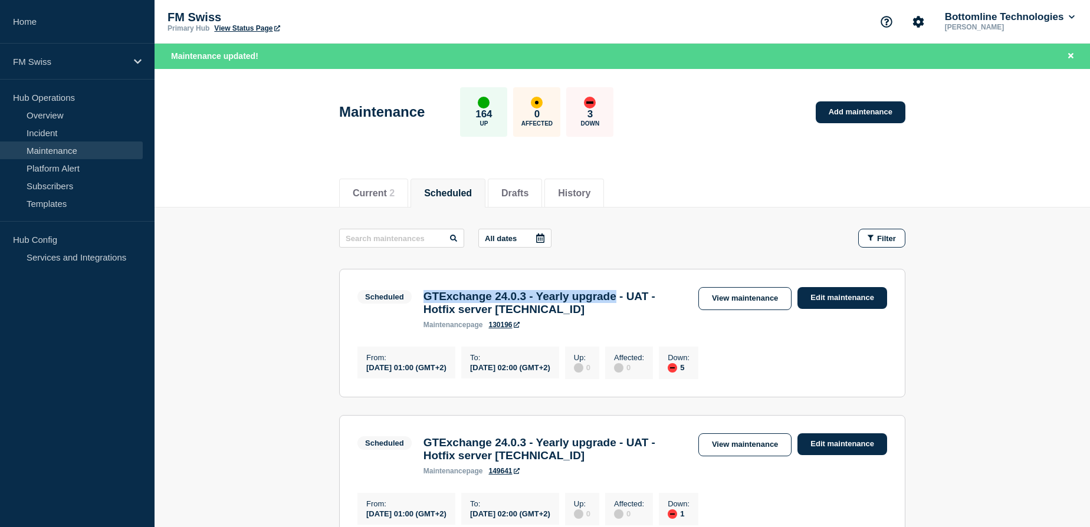
drag, startPoint x: 644, startPoint y: 298, endPoint x: 425, endPoint y: 301, distance: 219.4
click at [425, 301] on h3 "GTExchange 24.0.3 - Yearly upgrade - UAT - Hotfix server [TECHNICAL_ID]" at bounding box center [554, 303] width 263 height 26
copy h3 "GTExchange 24.0.3 - Yearly upgrade"
click at [888, 235] on span "Filter" at bounding box center [886, 238] width 19 height 9
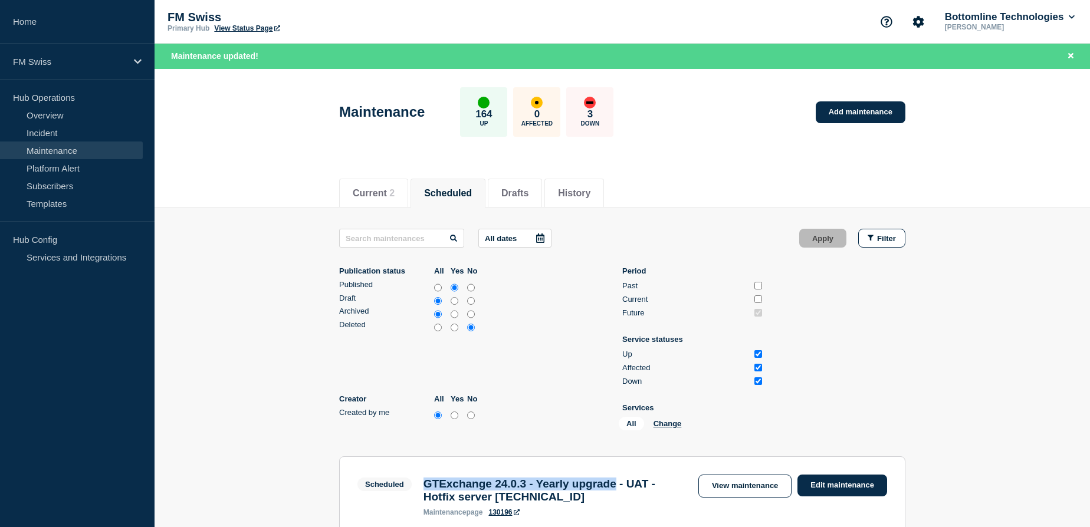
click at [437, 285] on input "all" at bounding box center [438, 288] width 8 height 12
radio input "true"
click at [440, 327] on input "all" at bounding box center [438, 328] width 8 height 12
radio input "true"
click at [760, 282] on input "Past" at bounding box center [758, 286] width 8 height 8
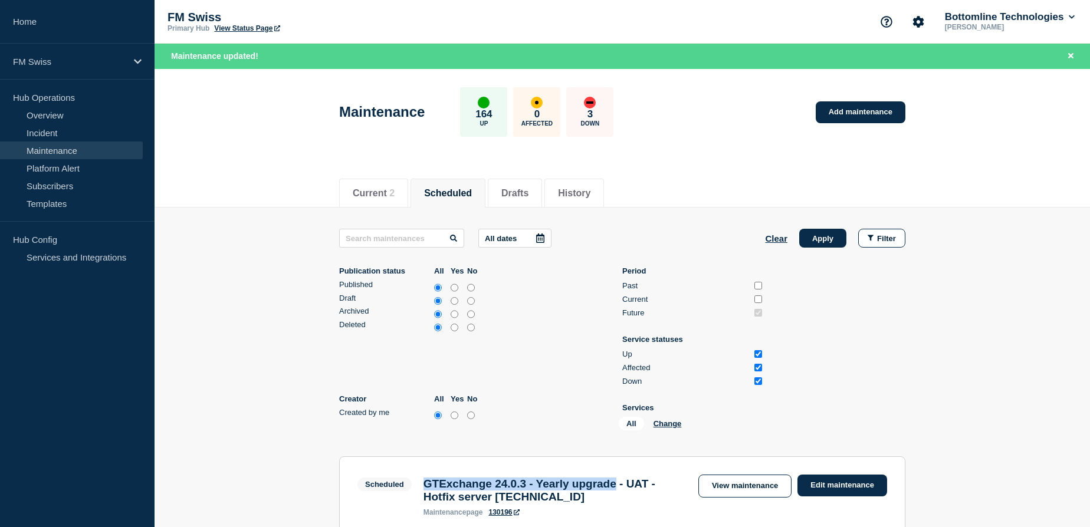
checkbox input "true"
click at [760, 300] on input "Current" at bounding box center [758, 299] width 8 height 8
checkbox input "true"
click at [400, 240] on input "text" at bounding box center [401, 238] width 125 height 19
paste input "GTExchange 24.0.3 - Yearly upgrade"
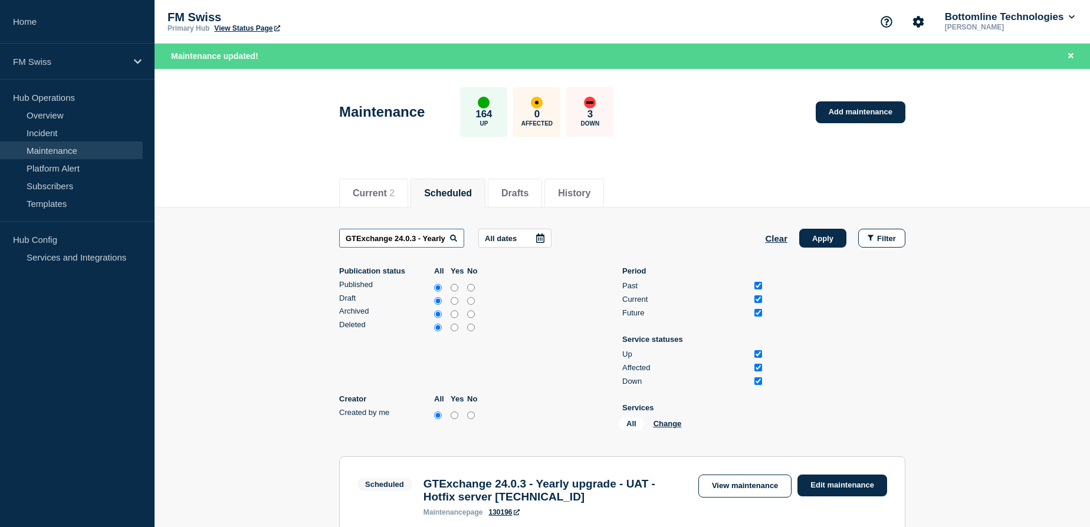
scroll to position [0, 30]
type input "GTExchange 24.0.3 - Yearly upgrade"
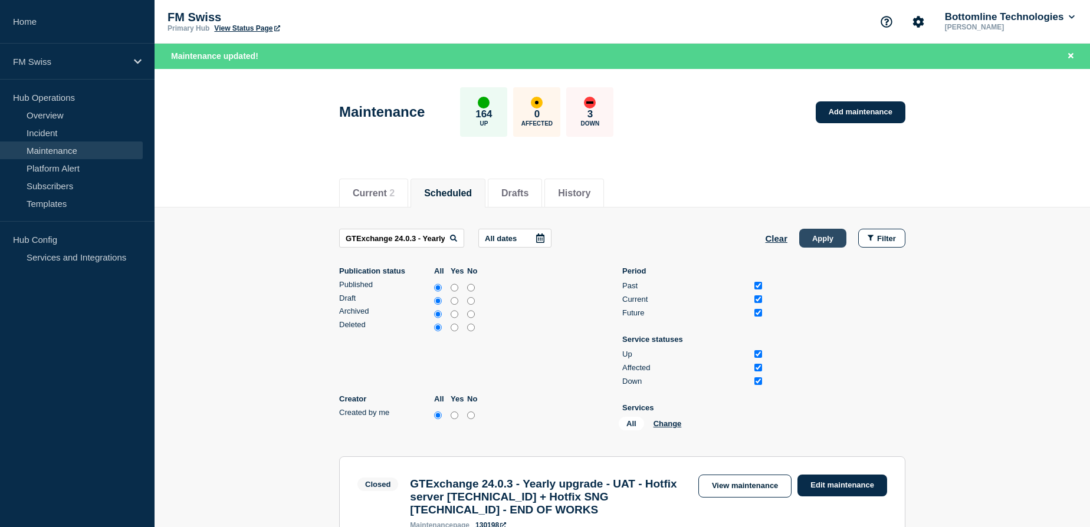
click at [832, 233] on button "Apply" at bounding box center [822, 238] width 47 height 19
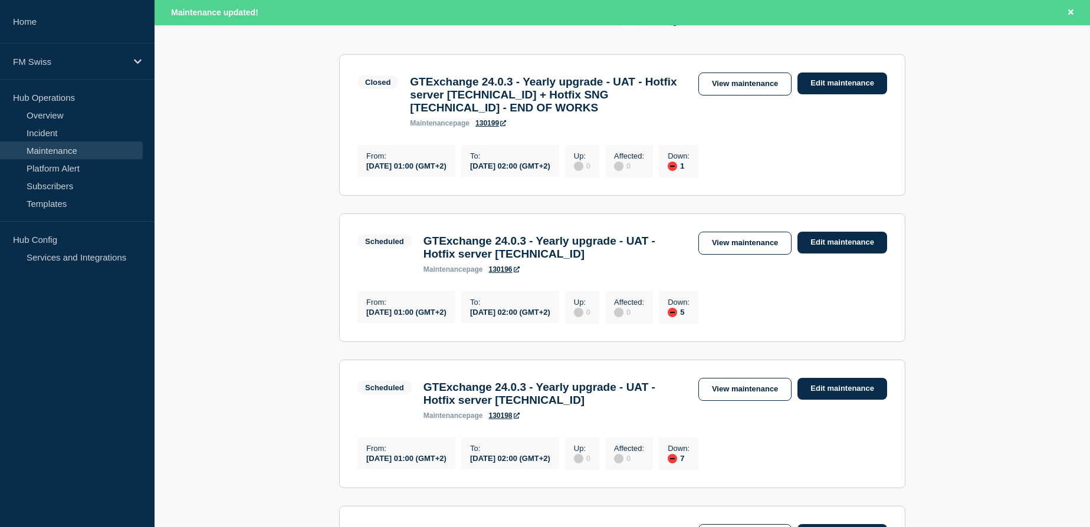
scroll to position [375, 0]
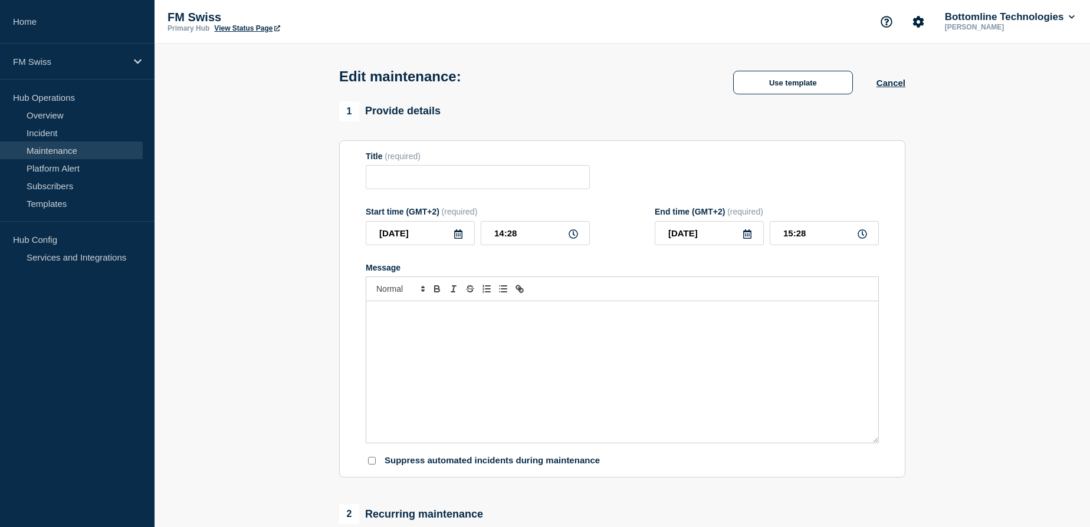
type input "GTExchange 24.0.3 - Yearly upgrade - UAT - Hotfix server [TECHNICAL_ID]"
type input "2025-10-12"
type input "01:00"
type input "[DATE]"
type input "02:00"
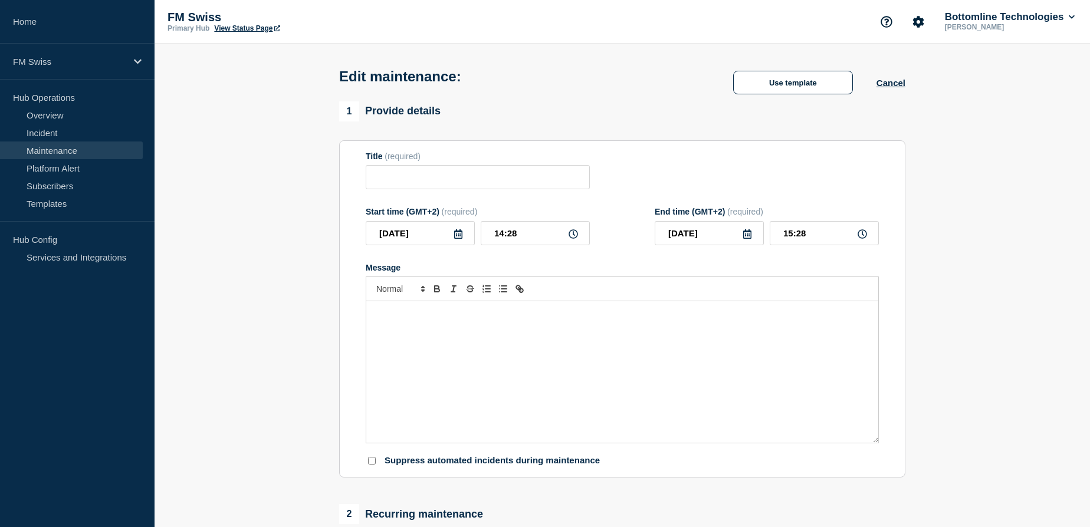
checkbox input "false"
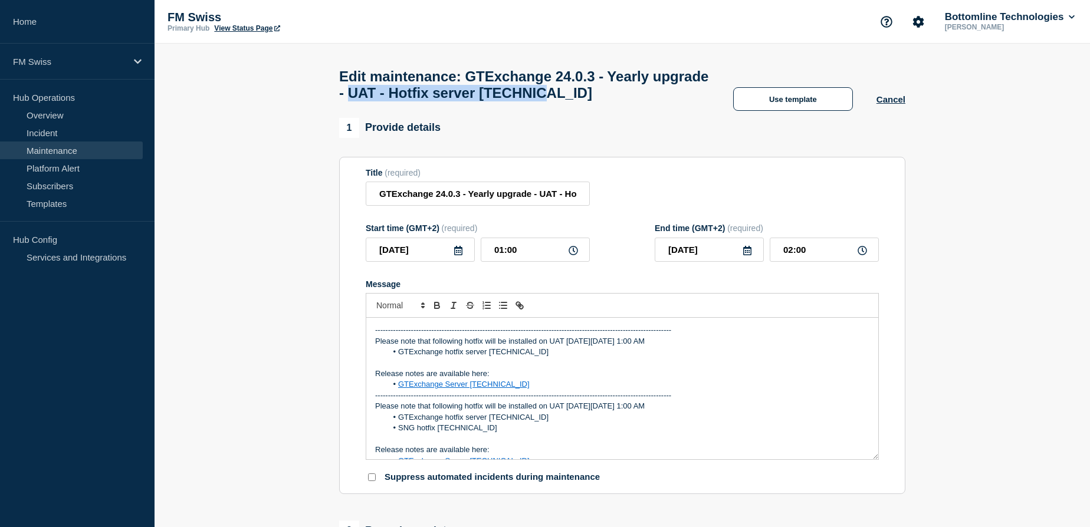
drag, startPoint x: 419, startPoint y: 98, endPoint x: 630, endPoint y: 101, distance: 211.1
click at [630, 101] on h1 "Edit maintenance: GTExchange 24.0.3 - Yearly upgrade - UAT - Hotfix server [TEC…" at bounding box center [524, 84] width 370 height 33
copy h1 "UAT - Hotfix server 24.0.3.3"
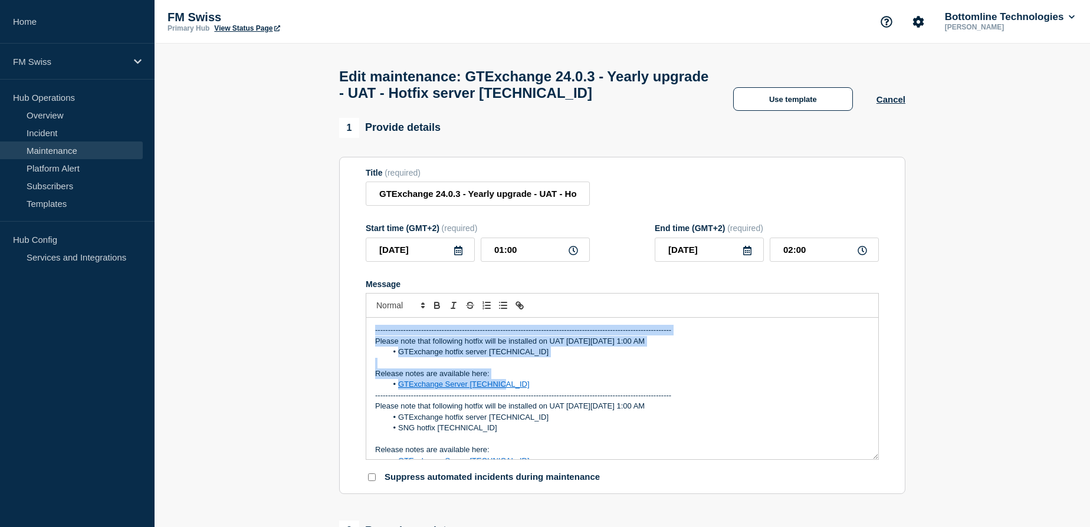
drag, startPoint x: 369, startPoint y: 336, endPoint x: 510, endPoint y: 390, distance: 151.2
click at [510, 390] on div "-------------------------------------------------------------------------------…" at bounding box center [622, 389] width 512 height 142
copy div "-------------------------------------------------------------------------------…"
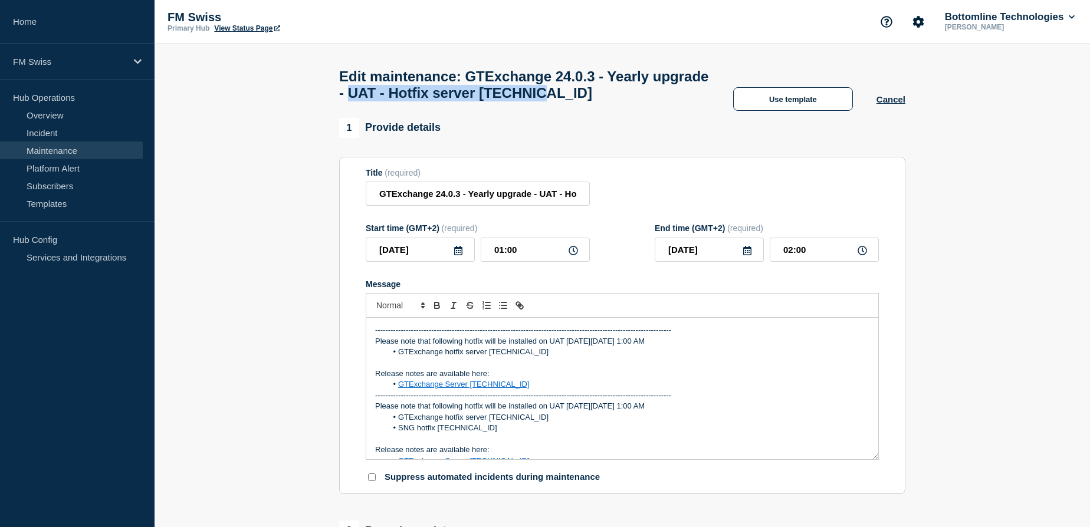
drag, startPoint x: 416, startPoint y: 100, endPoint x: 630, endPoint y: 101, distance: 214.1
click at [630, 101] on h1 "Edit maintenance: GTExchange 24.0.3 - Yearly upgrade - UAT - Hotfix server [TEC…" at bounding box center [524, 84] width 370 height 33
copy h1 "UAT - Hotfix server 24.0.3.3"
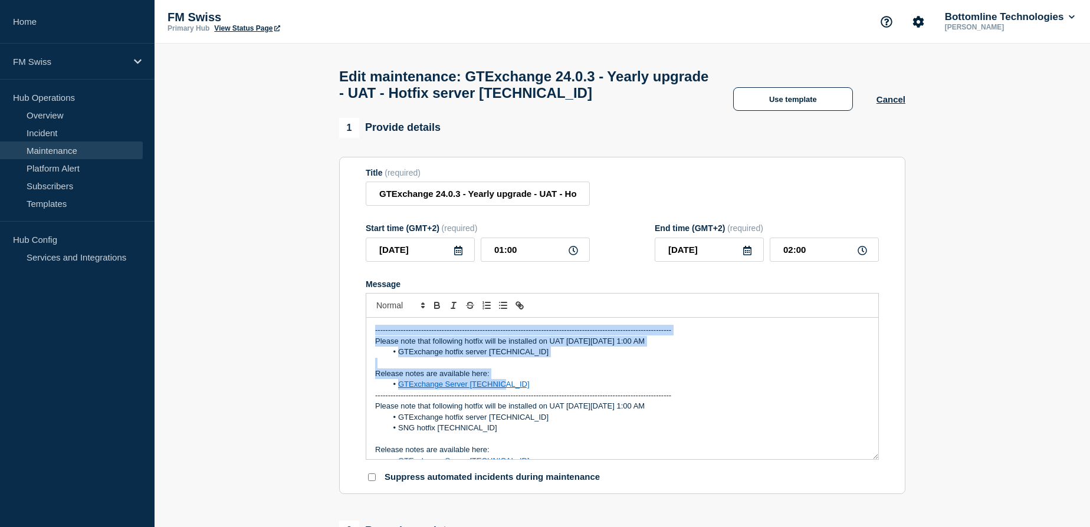
drag, startPoint x: 371, startPoint y: 334, endPoint x: 514, endPoint y: 386, distance: 152.4
click at [514, 386] on div "-------------------------------------------------------------------------------…" at bounding box center [622, 389] width 512 height 142
copy div "-------------------------------------------------------------------------------…"
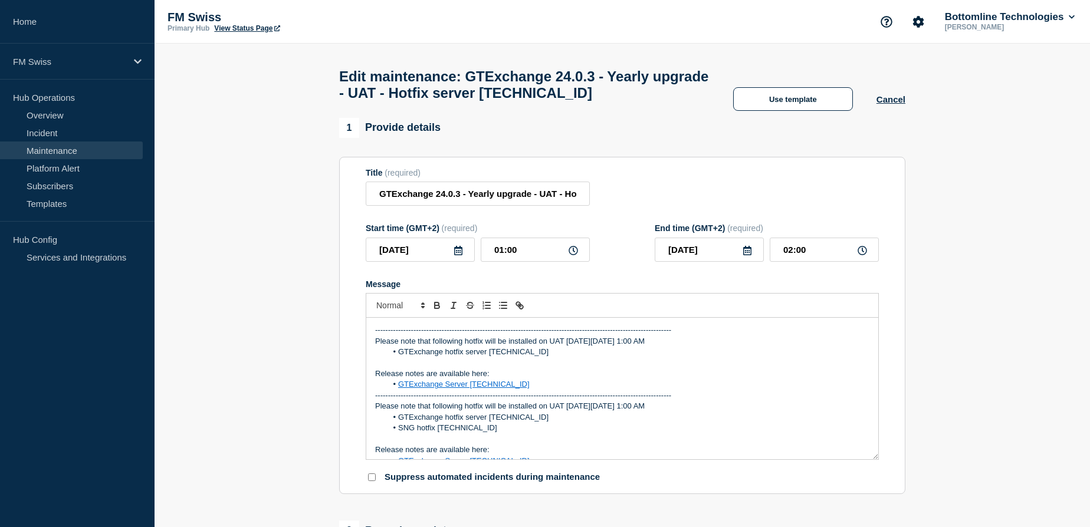
click at [836, 271] on form "Title (required) GTExchange 24.0.3 - Yearly upgrade - UAT - Hotfix server 24.0.…" at bounding box center [622, 325] width 513 height 315
drag, startPoint x: 485, startPoint y: 76, endPoint x: 399, endPoint y: 102, distance: 89.9
click at [399, 101] on h1 "Edit maintenance: GTExchange 24.0.3 - Yearly upgrade - UAT - Hotfix server [TEC…" at bounding box center [524, 84] width 370 height 33
copy h1 "GTExchange 24.0.3 - Yearly upgrade"
click at [61, 147] on link "Maintenance" at bounding box center [71, 151] width 143 height 18
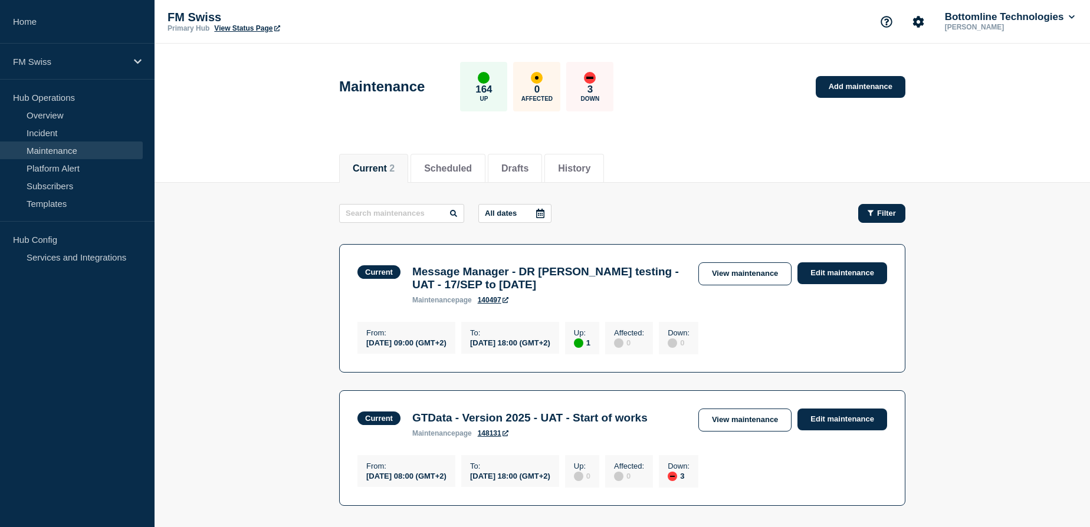
click at [883, 212] on span "Filter" at bounding box center [886, 213] width 19 height 9
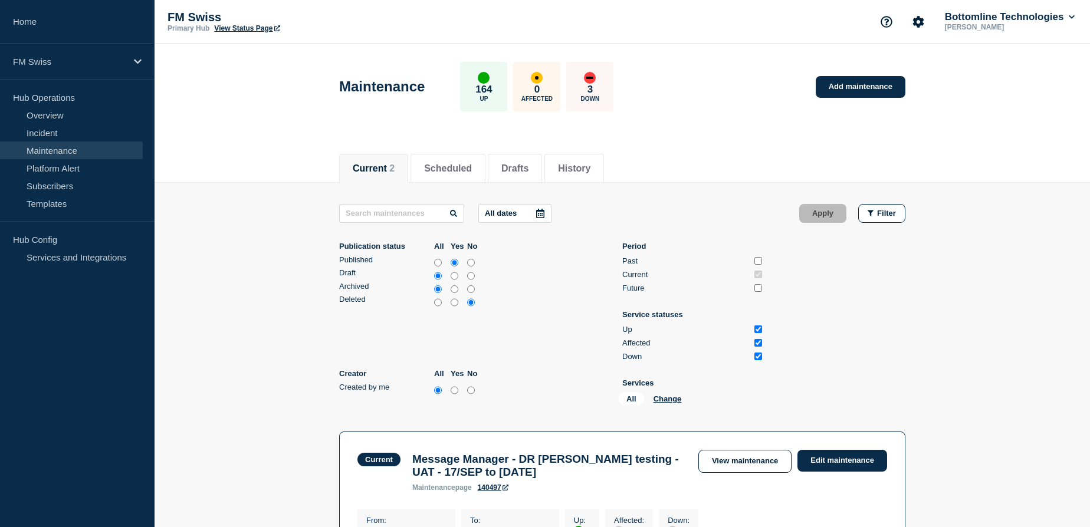
click at [759, 261] on input "Past" at bounding box center [758, 261] width 8 height 8
checkbox input "true"
click at [759, 290] on input "Future" at bounding box center [758, 288] width 8 height 8
checkbox input "true"
click at [381, 213] on input "text" at bounding box center [401, 213] width 125 height 19
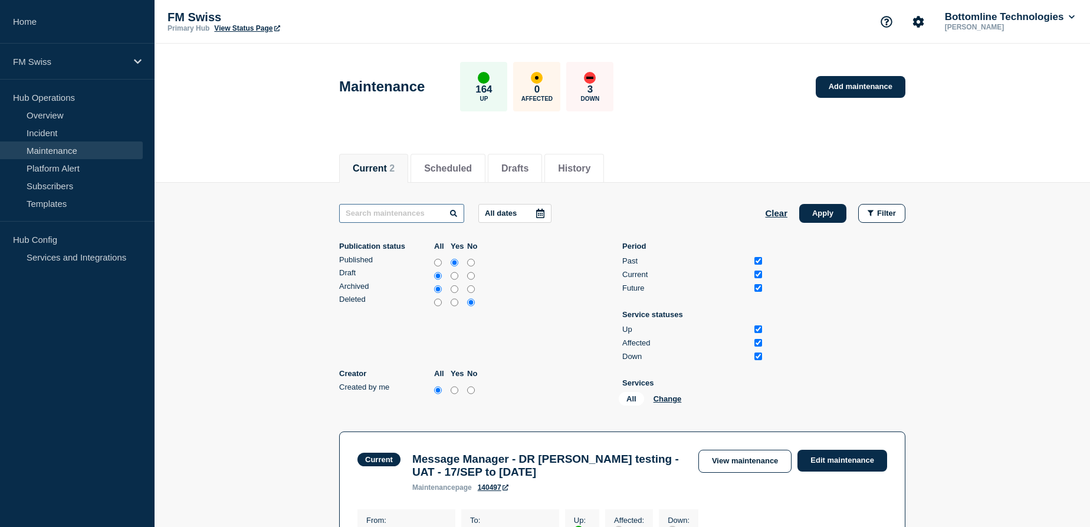
paste input "GTExchange 24.0.3 - Yearly upgrade"
type input "GTExchange 24.0.3 - Yearly upgrade"
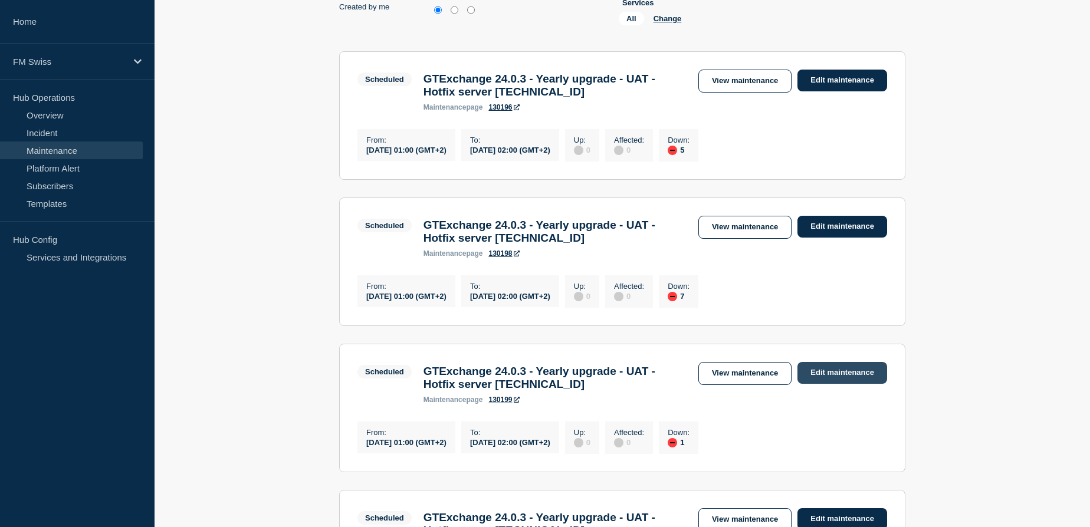
scroll to position [429, 0]
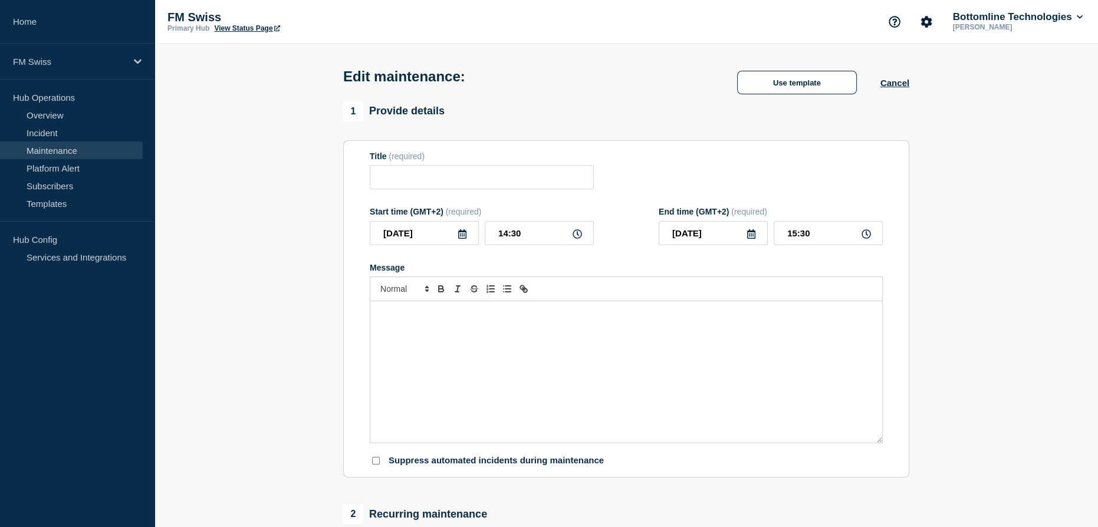
type input "GTExchange 24.0.3 - Yearly upgrade - UAT - Hotfix server [TECHNICAL_ID] + Hotfi…"
type input "[DATE]"
type input "01:00"
type input "[DATE]"
type input "02:00"
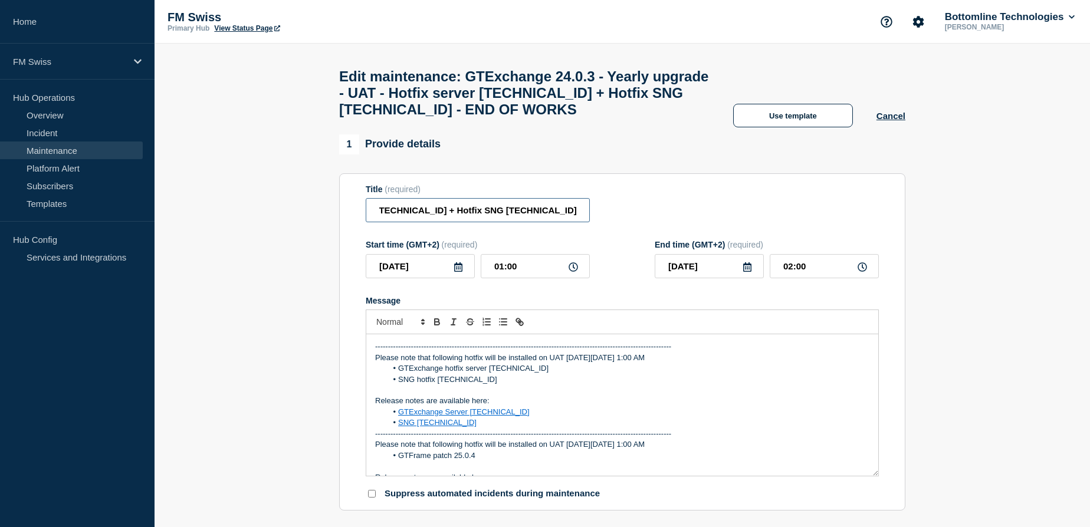
drag, startPoint x: 540, startPoint y: 218, endPoint x: 660, endPoint y: 215, distance: 119.7
click at [660, 215] on div "Title (required) GTExchange 24.0.3 - Yearly upgrade - UAT - Hotfix server [TECH…" at bounding box center [622, 204] width 513 height 38
paste input "3"
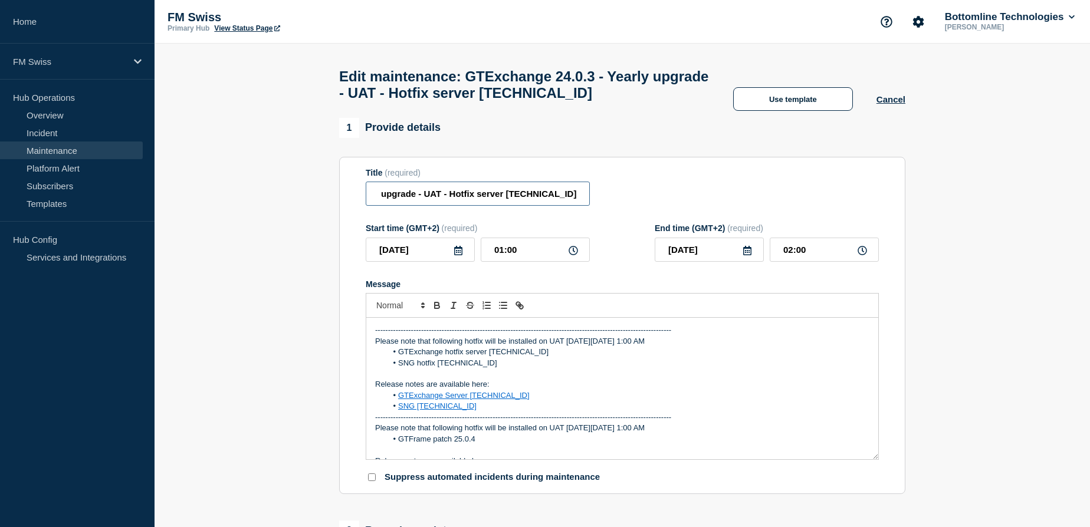
scroll to position [0, 77]
type input "GTExchange 24.0.3 - Yearly upgrade - UAT - Hotfix server [TECHNICAL_ID]"
click at [458, 255] on icon at bounding box center [457, 250] width 9 height 9
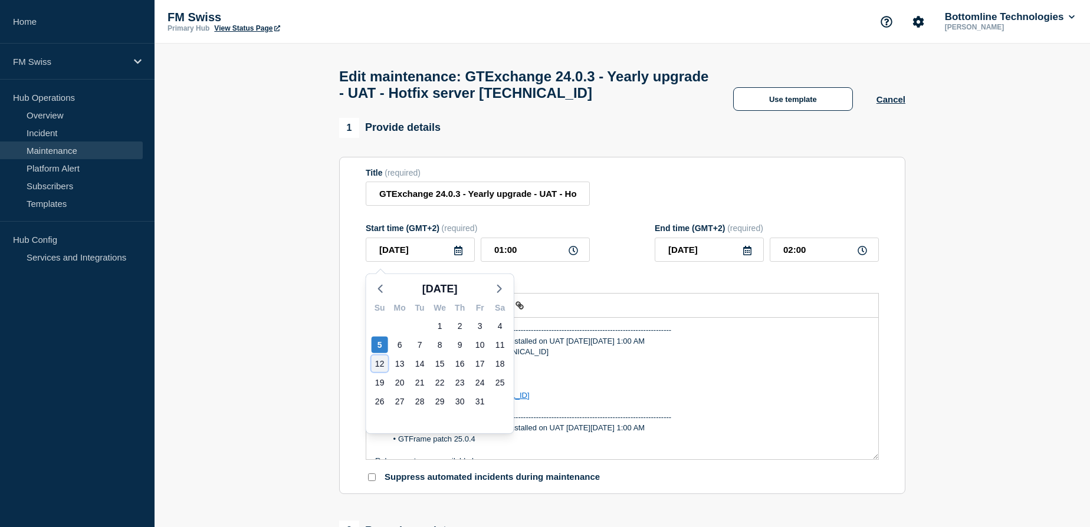
click at [380, 364] on div "12" at bounding box center [380, 364] width 17 height 17
type input "[DATE]"
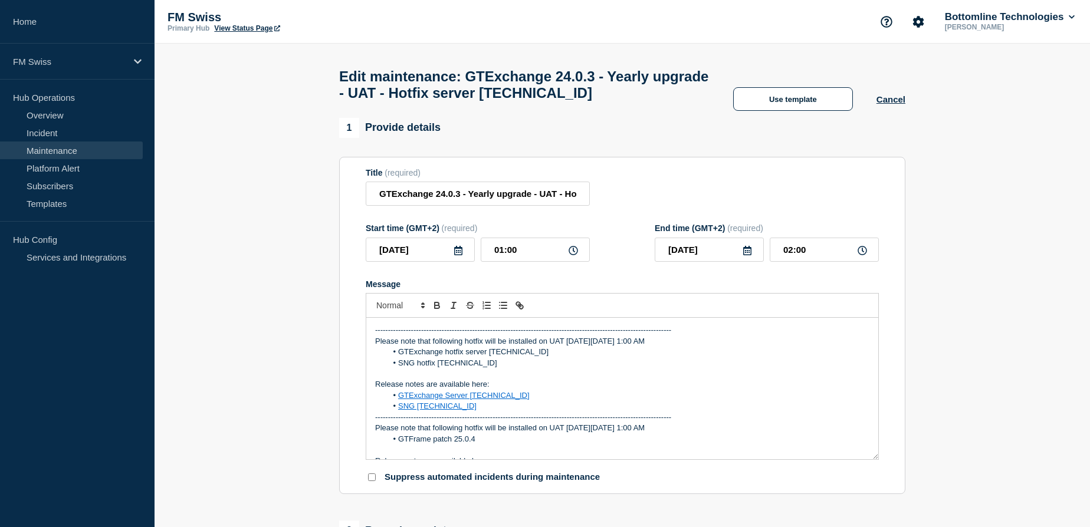
click at [372, 336] on div "-------------------------------------------------------------------------------…" at bounding box center [622, 389] width 512 height 142
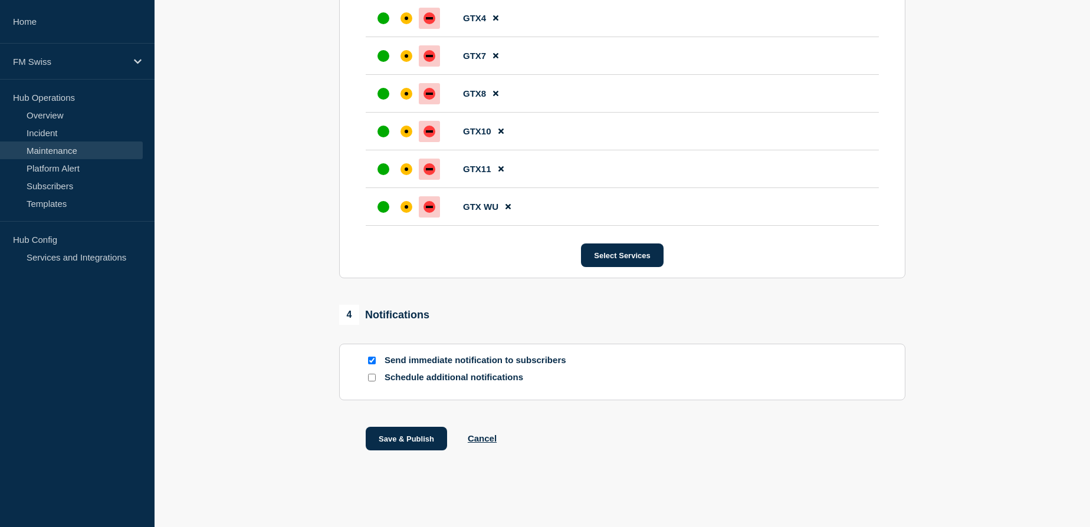
scroll to position [753, 0]
click at [371, 360] on input "Send immediate notification to subscribers" at bounding box center [372, 361] width 8 height 8
checkbox input "false"
click at [401, 437] on button "Save & Publish" at bounding box center [406, 439] width 81 height 24
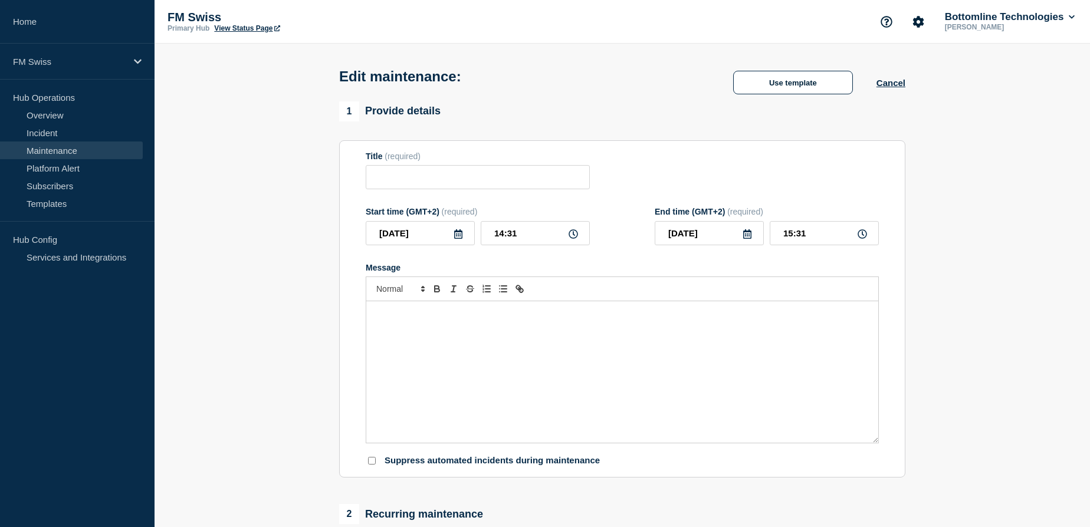
type input "GTExchange 24.0.3 - Yearly upgrade - UAT - Hotfix server [TECHNICAL_ID] + Hotfi…"
type input "[DATE]"
type input "01:00"
type input "[DATE]"
type input "02:00"
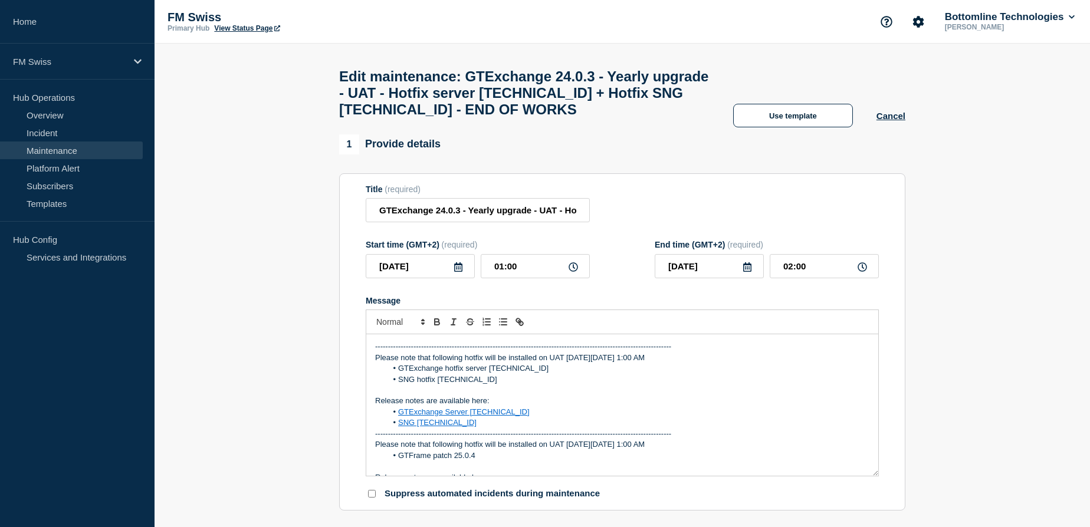
click at [373, 356] on div "-------------------------------------------------------------------------------…" at bounding box center [622, 405] width 512 height 142
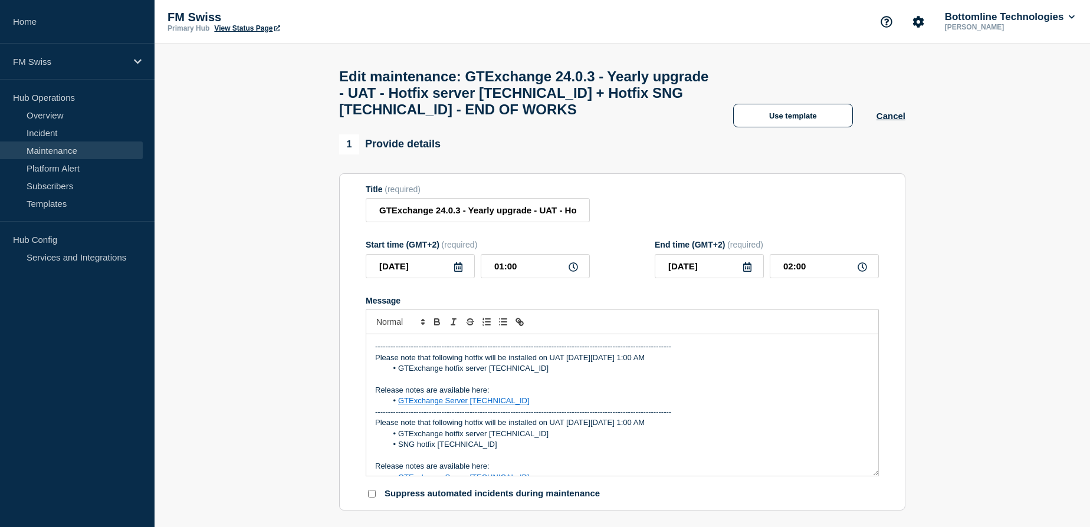
click at [459, 272] on icon at bounding box center [457, 266] width 9 height 9
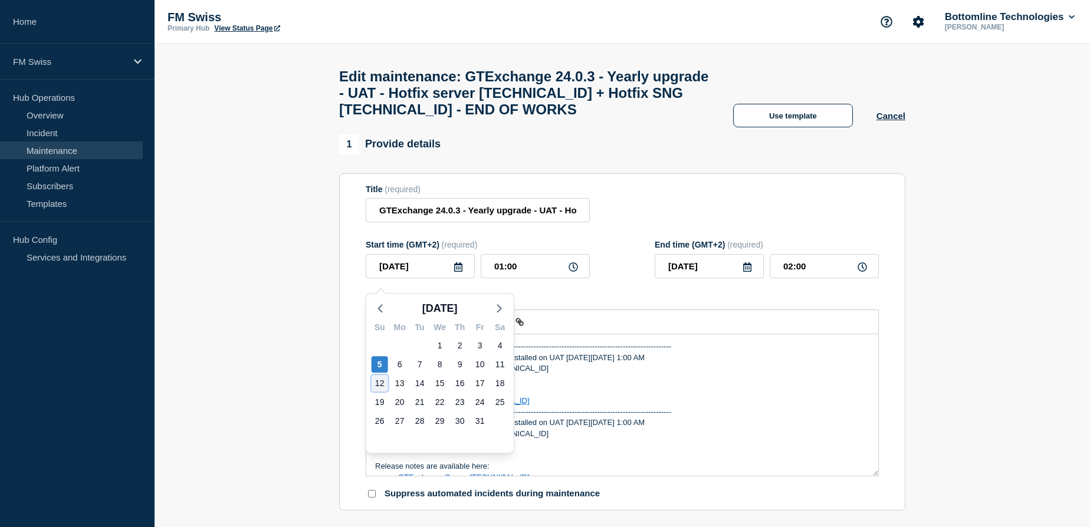
click at [382, 382] on div "12" at bounding box center [380, 383] width 17 height 17
type input "[DATE]"
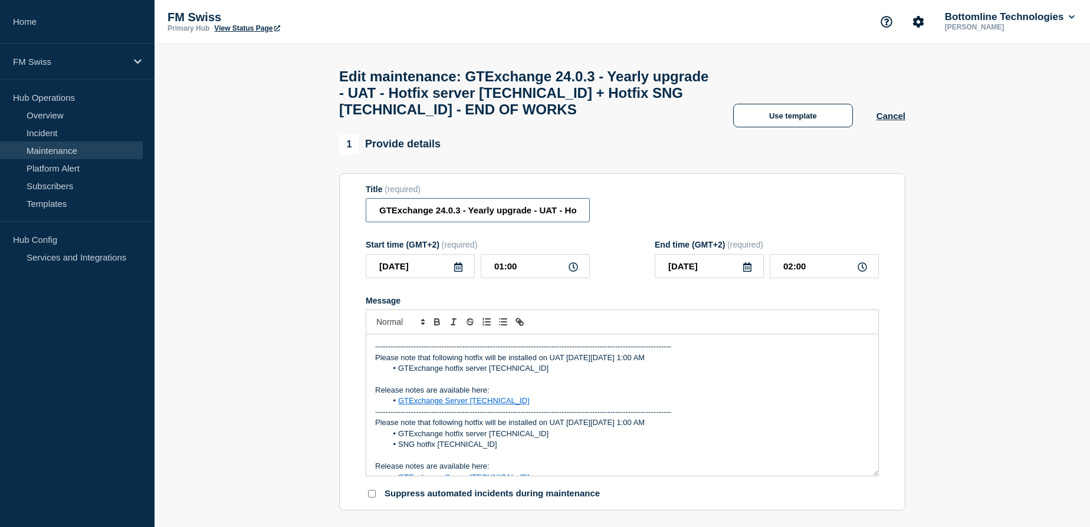
click at [573, 219] on input "GTExchange 24.0.3 - Yearly upgrade - UAT - Hotfix server [TECHNICAL_ID] + Hotfi…" at bounding box center [478, 210] width 224 height 24
drag, startPoint x: 402, startPoint y: 219, endPoint x: 704, endPoint y: 230, distance: 301.5
click at [704, 223] on div "Title (required) GTExchange 24.0.3 - Yearly upgrade - UAT - Hotfix server [TECH…" at bounding box center [622, 204] width 513 height 38
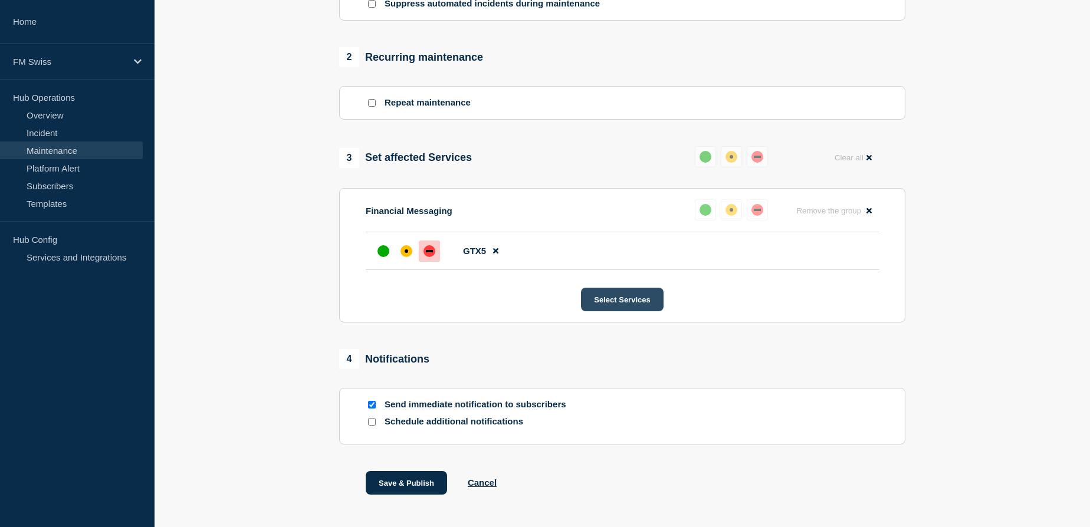
scroll to position [524, 0]
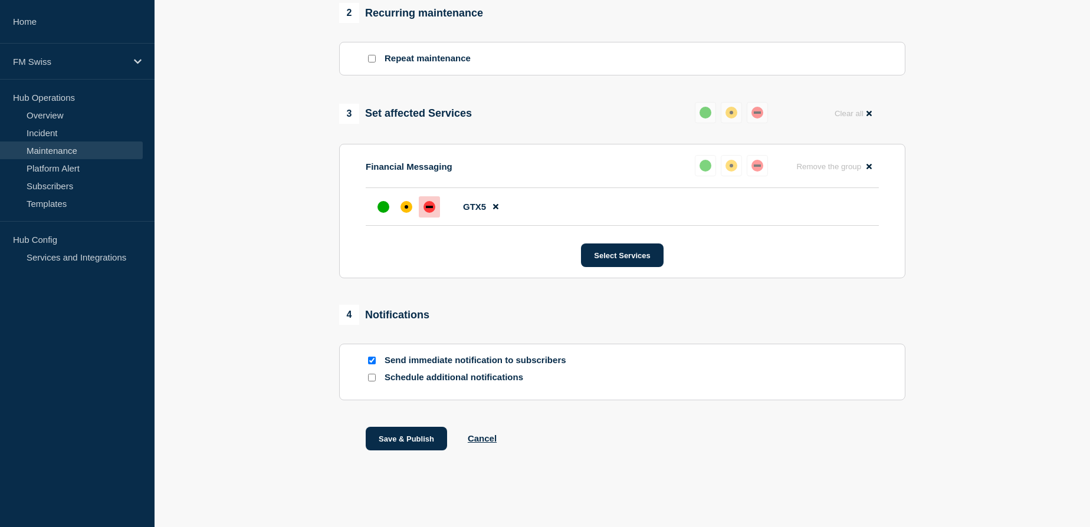
type input "GTExchange 24.0.3 - Yearly upgrade - UAT - Hotfix server [TECHNICAL_ID]"
click at [372, 359] on input "Send immediate notification to subscribers" at bounding box center [372, 361] width 8 height 8
checkbox input "false"
click at [394, 439] on button "Save & Publish" at bounding box center [406, 439] width 81 height 24
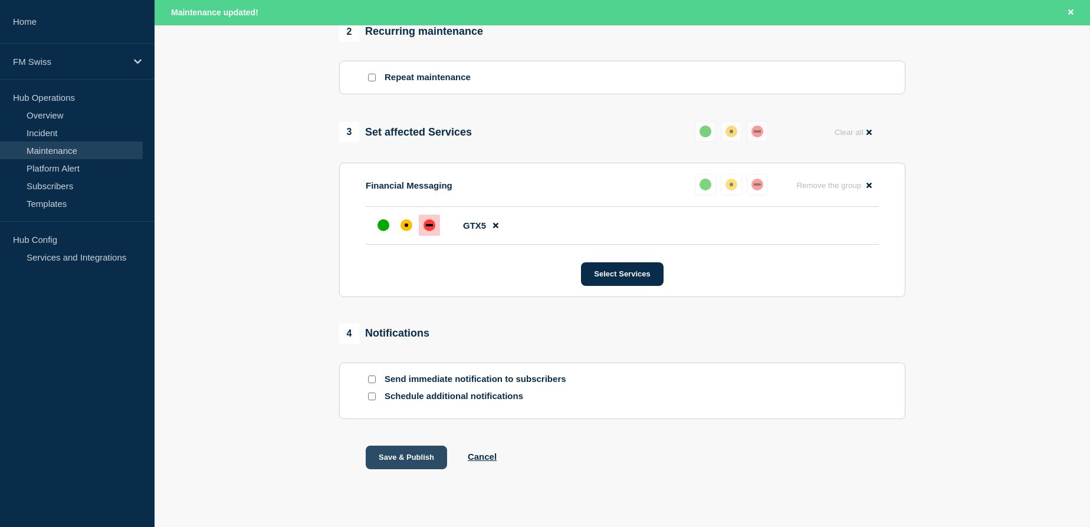
scroll to position [549, 0]
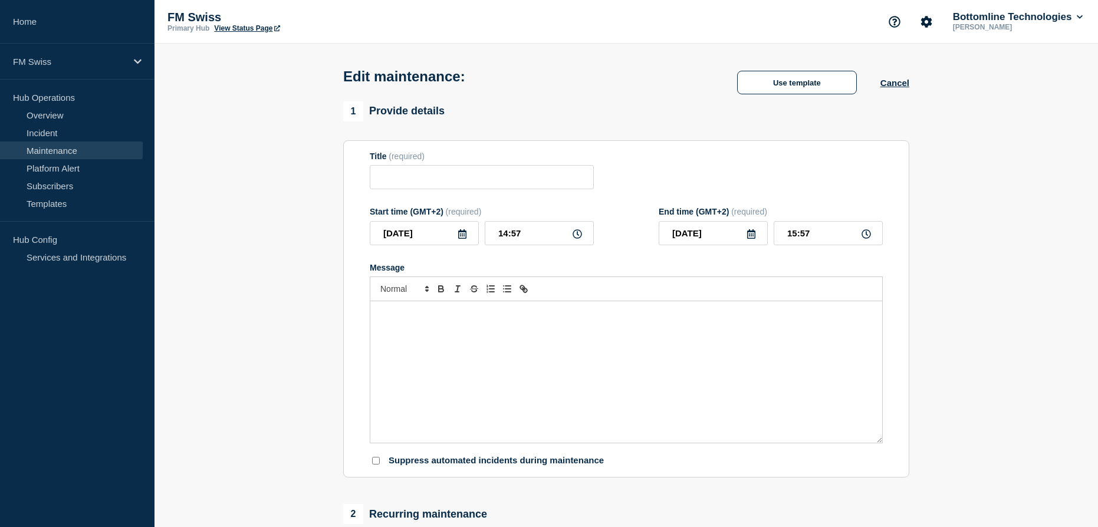
type input "GTExchange 24.0.3 - Yearly upgrade - UAT - Hotfix server [TECHNICAL_ID]"
type input "[DATE]"
type input "01:00"
type input "[DATE]"
type input "02:00"
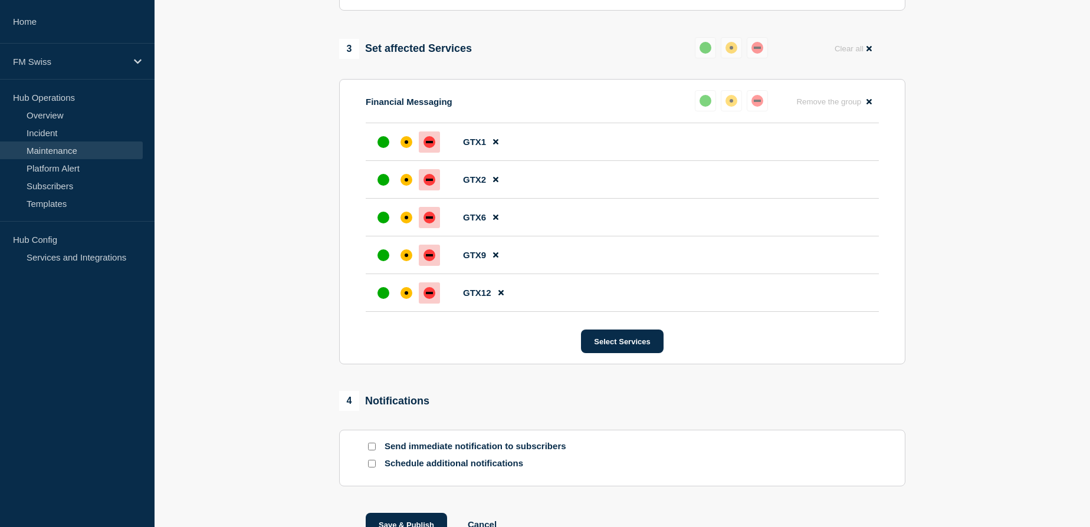
scroll to position [677, 0]
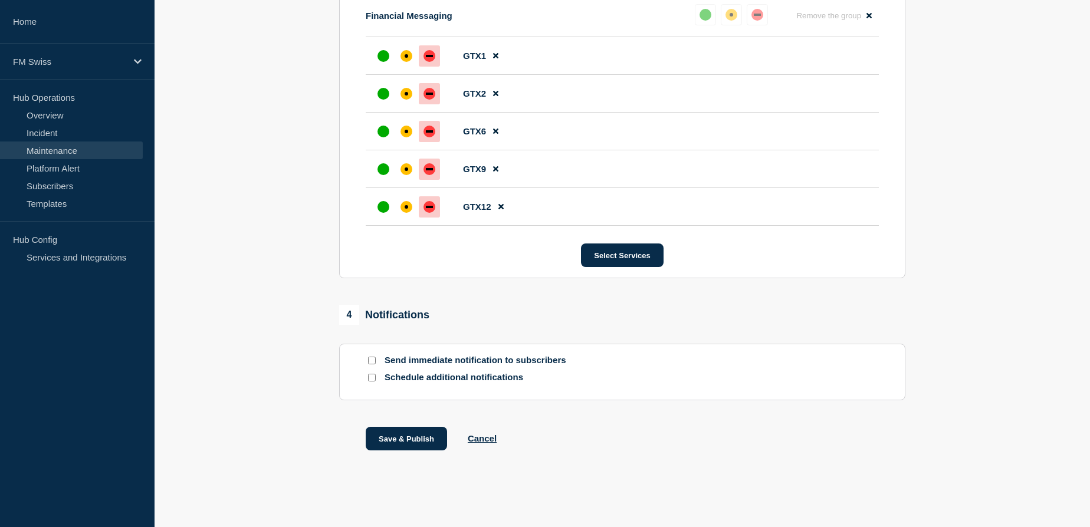
click at [371, 361] on input "Send immediate notification to subscribers" at bounding box center [372, 361] width 8 height 8
checkbox input "true"
click at [412, 441] on button "Save & Publish" at bounding box center [406, 439] width 81 height 24
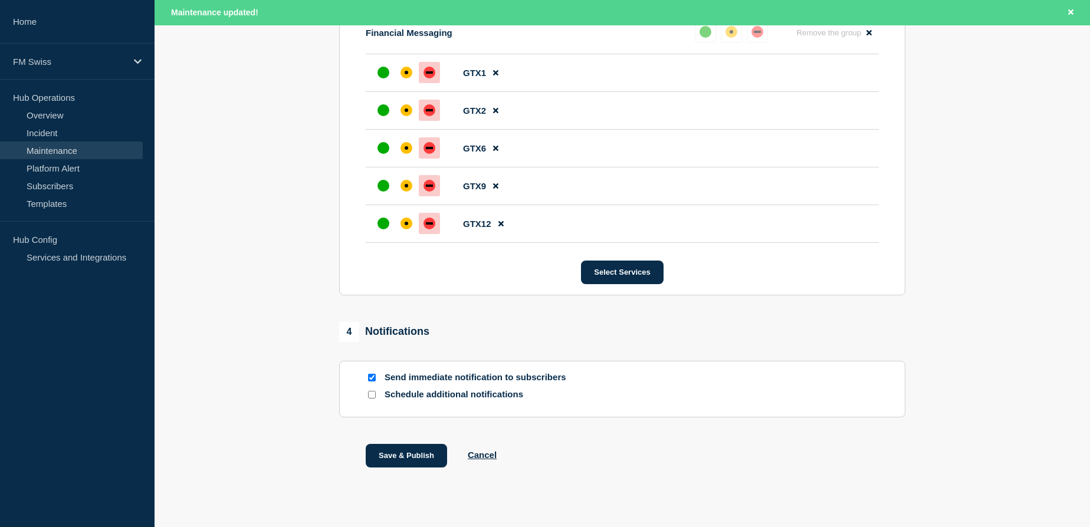
scroll to position [702, 0]
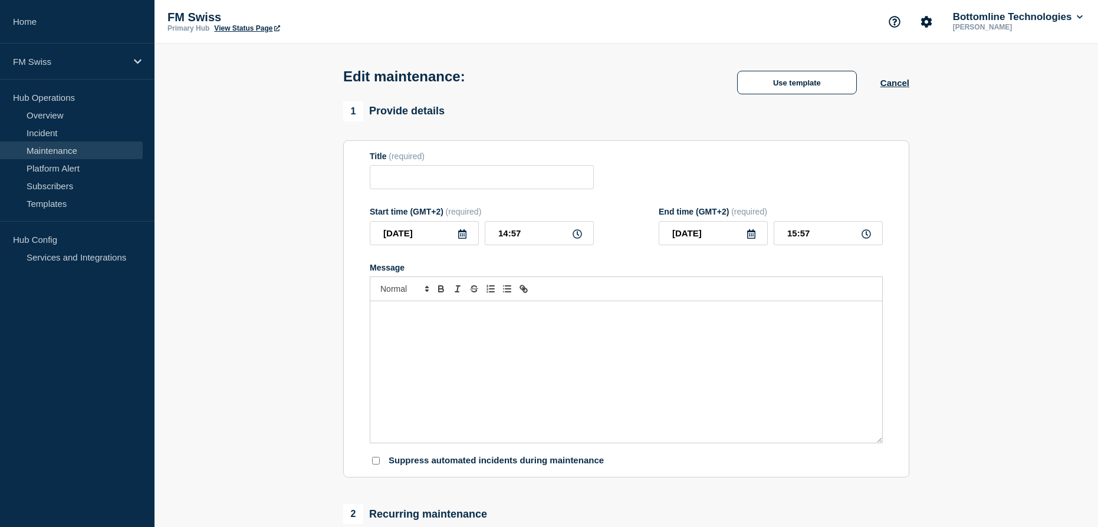
type input "GTExchange 24.0.3 - Yearly upgrade - UAT - Hotfix server [TECHNICAL_ID]"
type input "[DATE]"
type input "01:00"
type input "[DATE]"
type input "02:00"
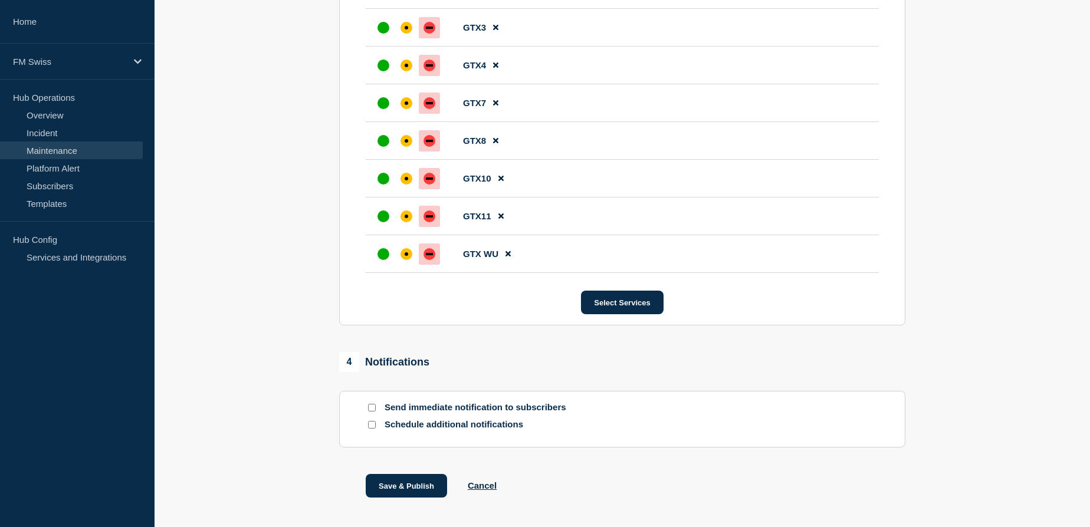
scroll to position [753, 0]
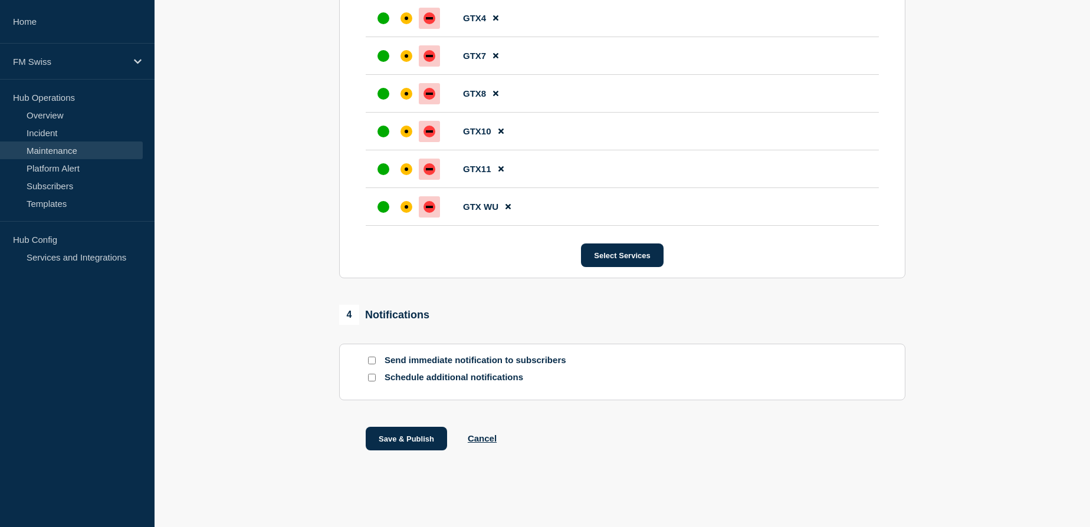
click at [373, 359] on input "Send immediate notification to subscribers" at bounding box center [372, 361] width 8 height 8
checkbox input "true"
click at [403, 440] on button "Save & Publish" at bounding box center [406, 439] width 81 height 24
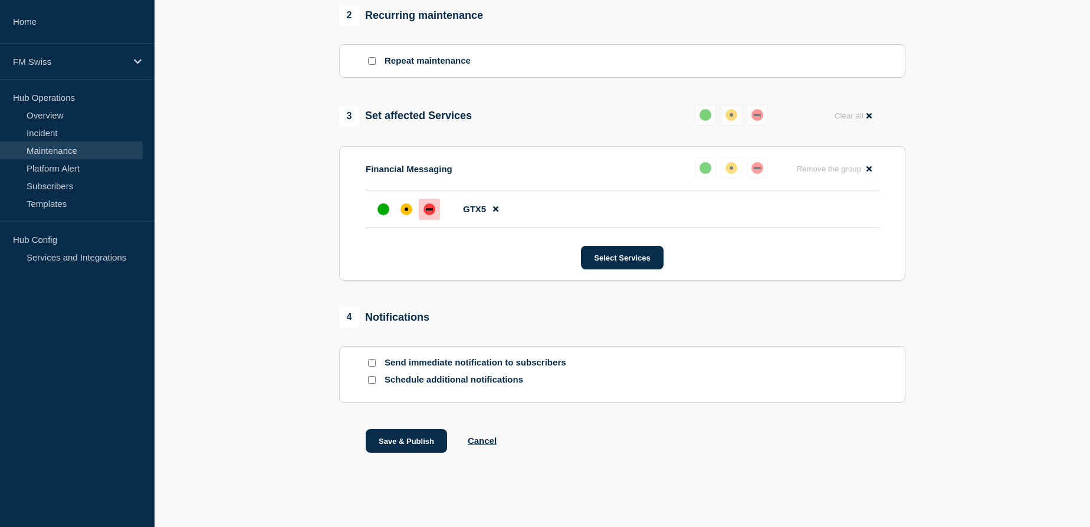
scroll to position [524, 0]
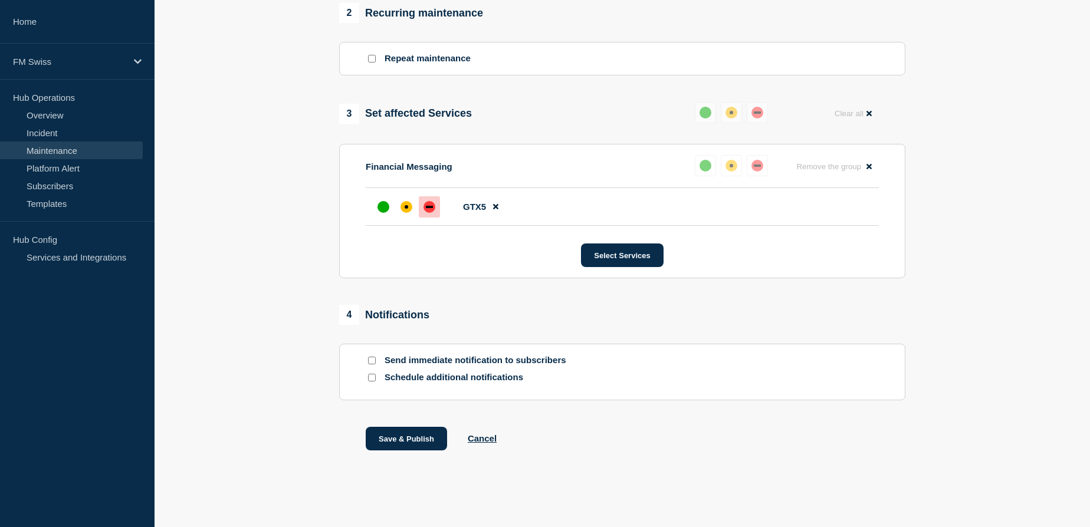
click at [372, 360] on input "Send immediate notification to subscribers" at bounding box center [372, 361] width 8 height 8
checkbox input "true"
click at [415, 438] on button "Save & Publish" at bounding box center [406, 439] width 81 height 24
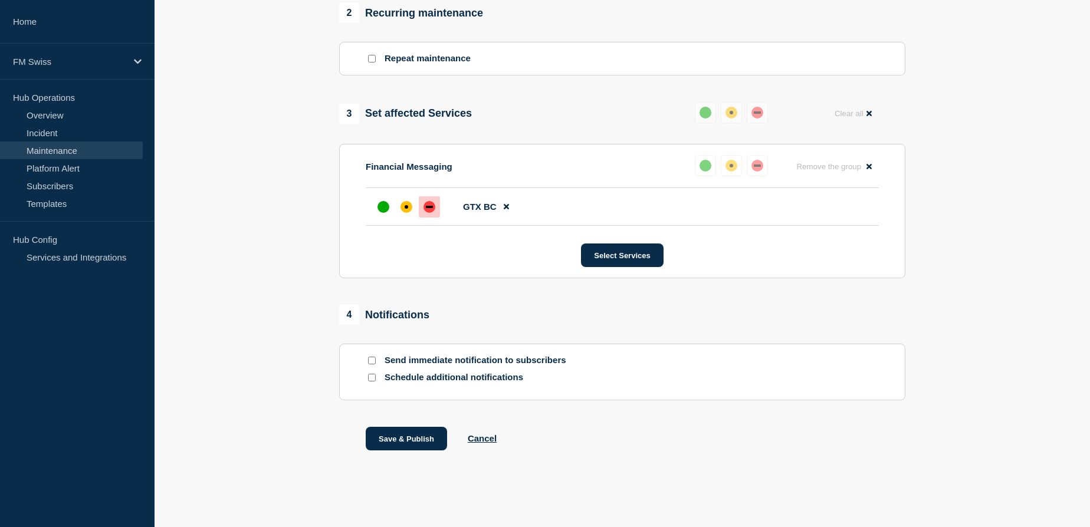
click at [373, 358] on input "Send immediate notification to subscribers" at bounding box center [372, 361] width 8 height 8
checkbox input "true"
click at [409, 439] on button "Save & Publish" at bounding box center [406, 439] width 81 height 24
